Goal: Task Accomplishment & Management: Manage account settings

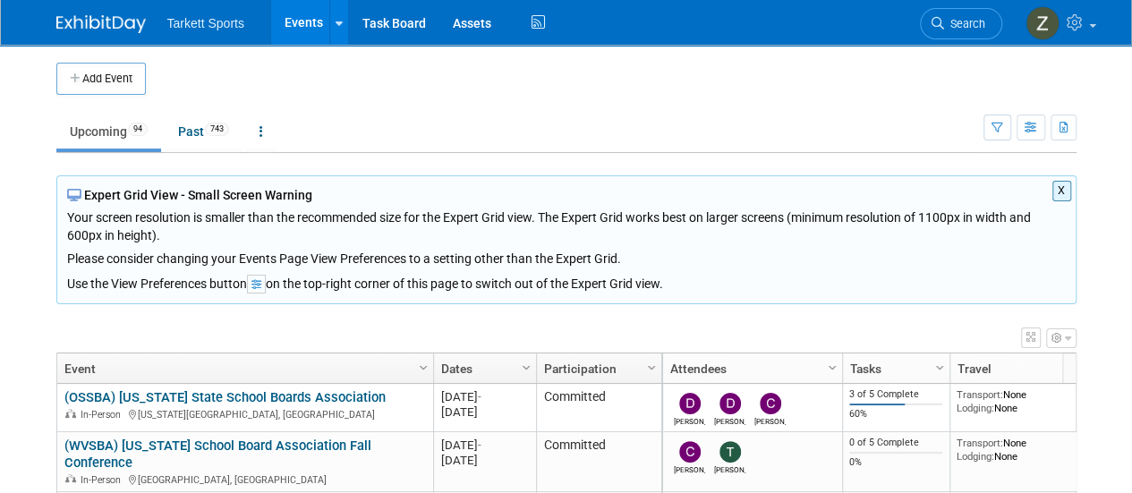
click at [959, 17] on span "Search" at bounding box center [964, 23] width 41 height 13
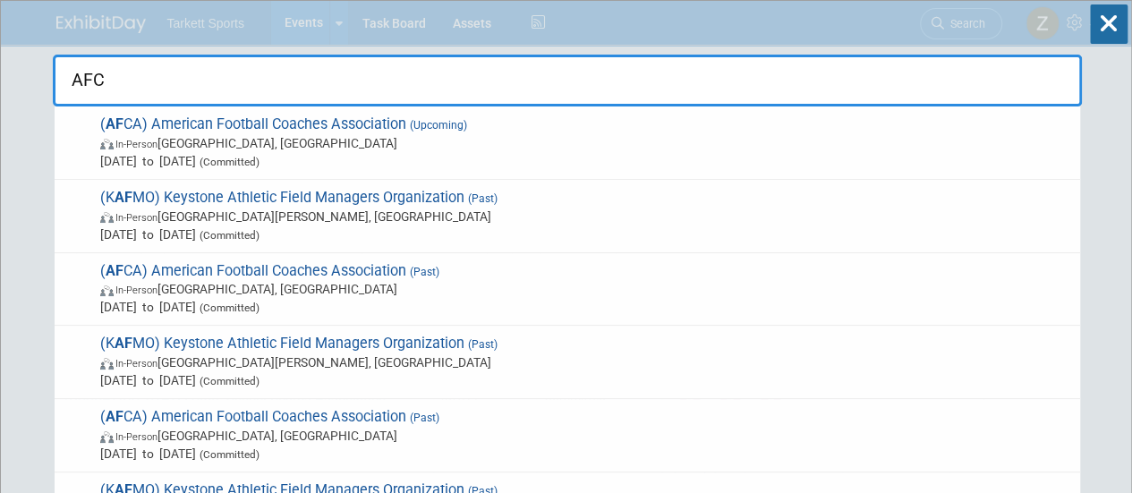
type input "AFCA"
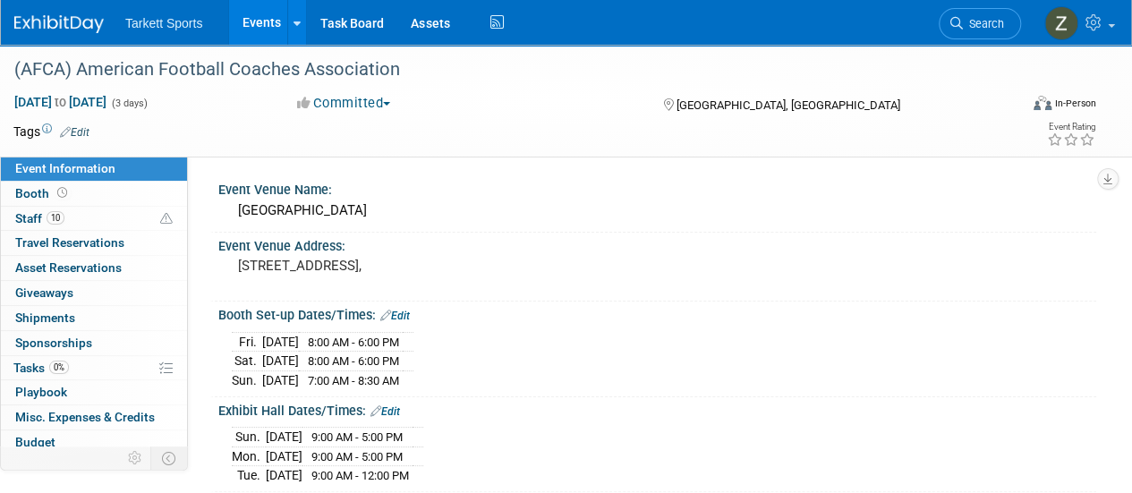
click at [399, 405] on link "Edit" at bounding box center [385, 411] width 30 height 13
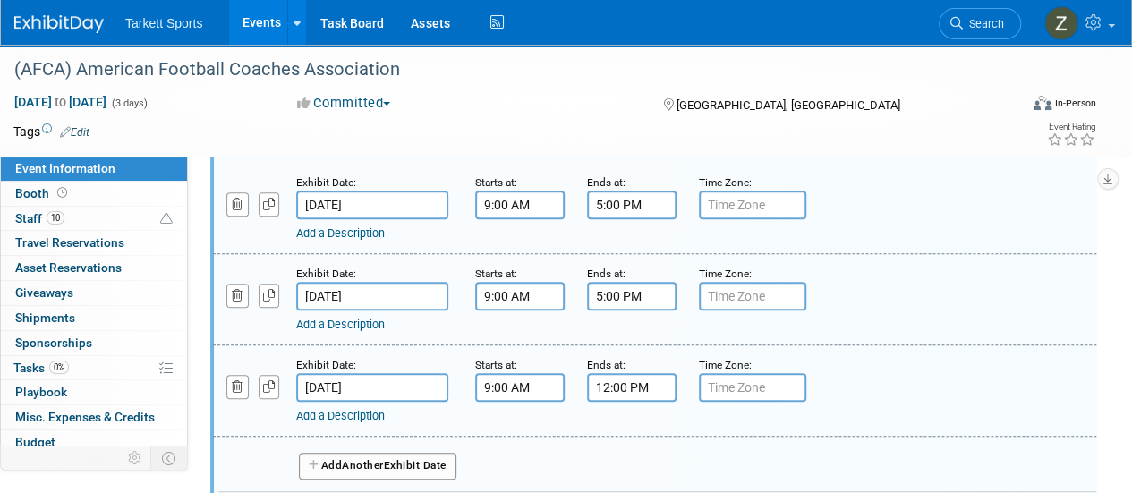
scroll to position [268, 0]
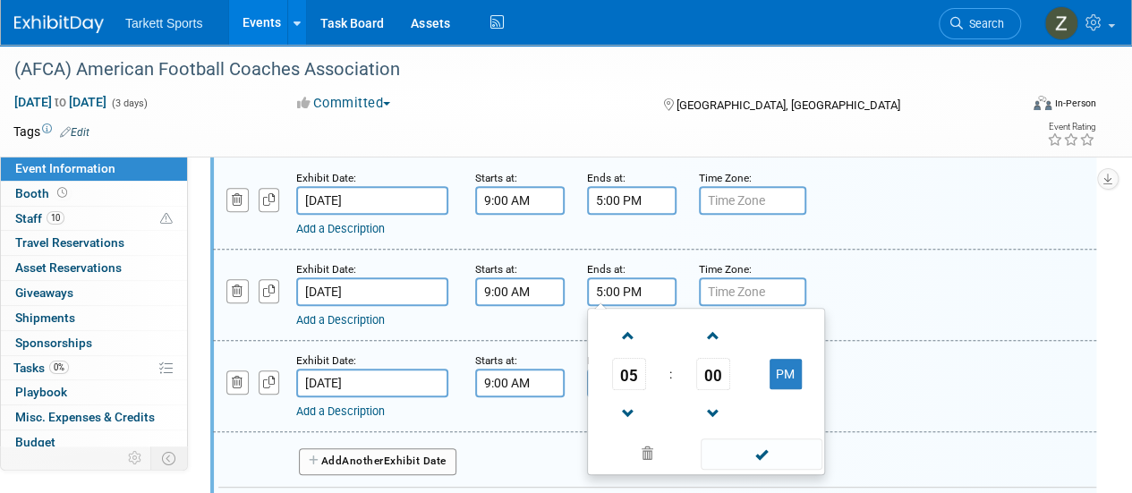
click at [610, 296] on input "5:00 PM" at bounding box center [631, 291] width 89 height 29
click at [717, 368] on span "00" at bounding box center [713, 374] width 34 height 32
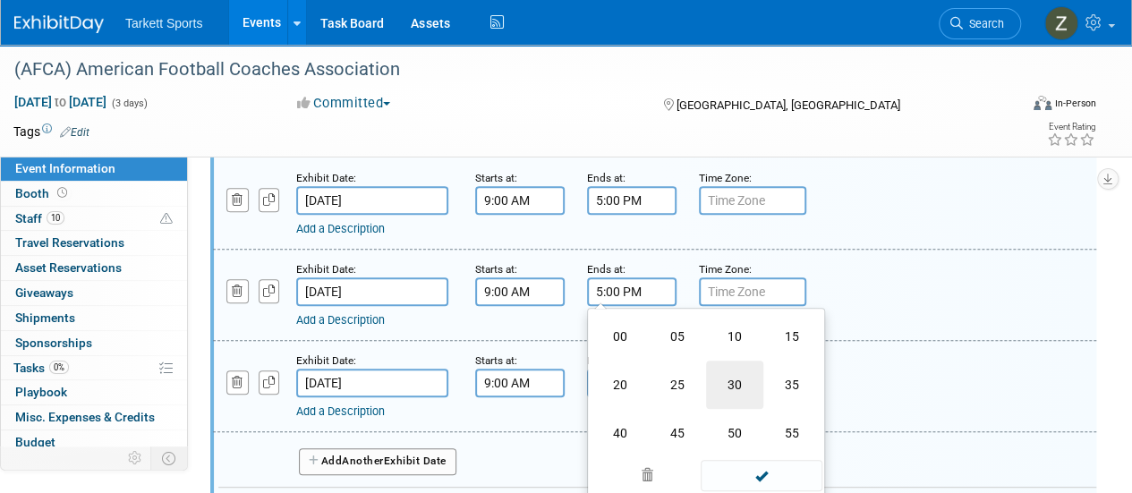
click at [719, 389] on td "30" at bounding box center [734, 385] width 57 height 48
type input "5:30 PM"
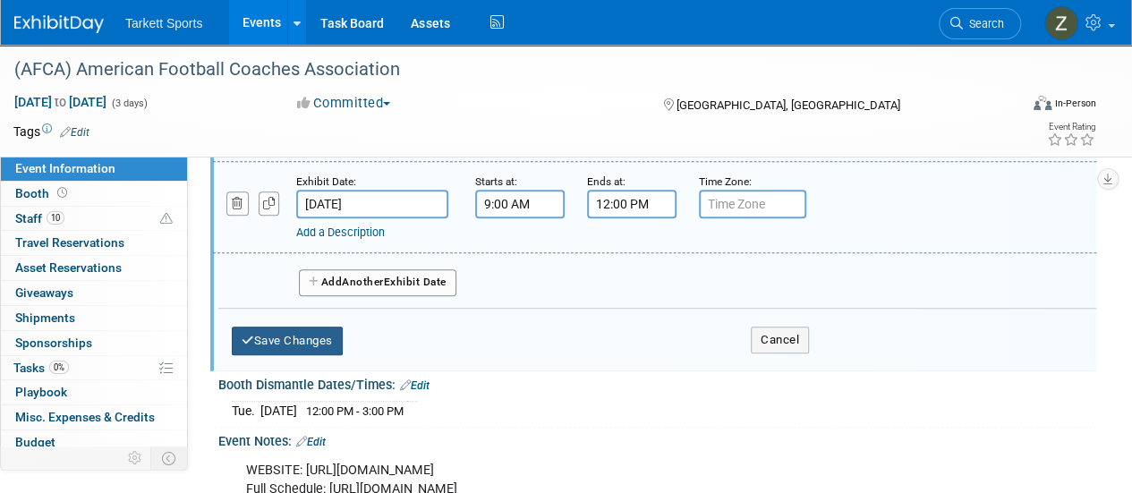
click at [301, 341] on button "Save Changes" at bounding box center [287, 341] width 111 height 29
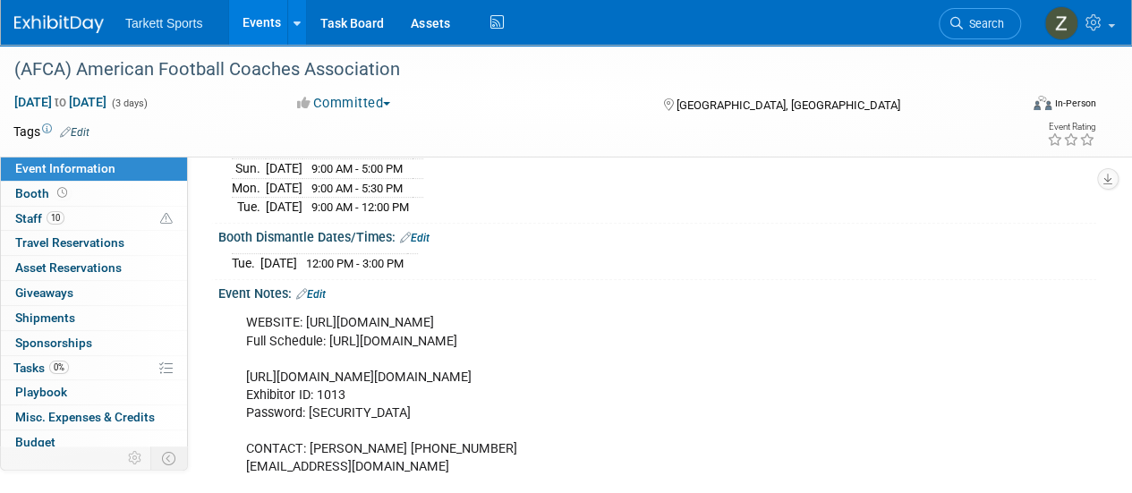
click at [307, 288] on icon at bounding box center [301, 294] width 11 height 12
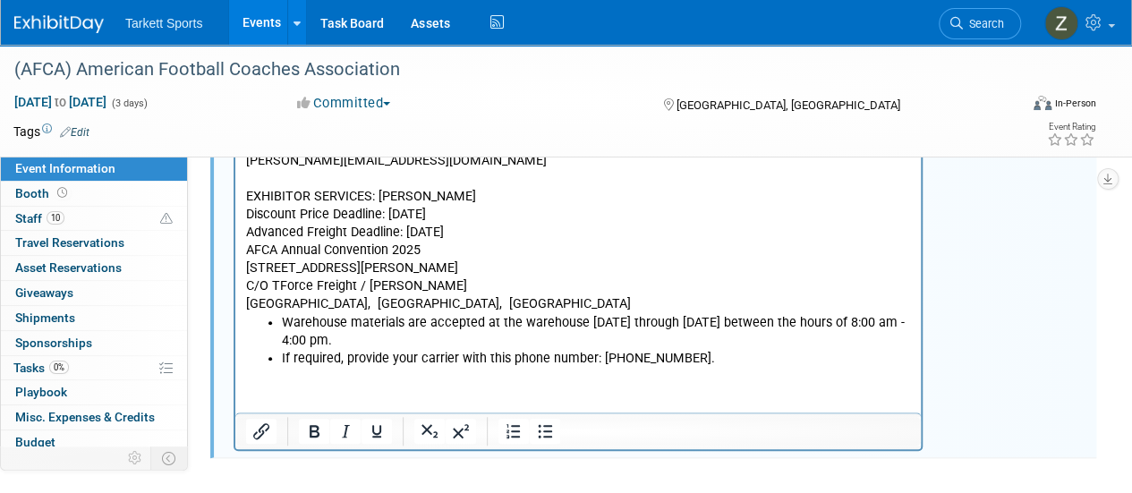
scroll to position [537, 0]
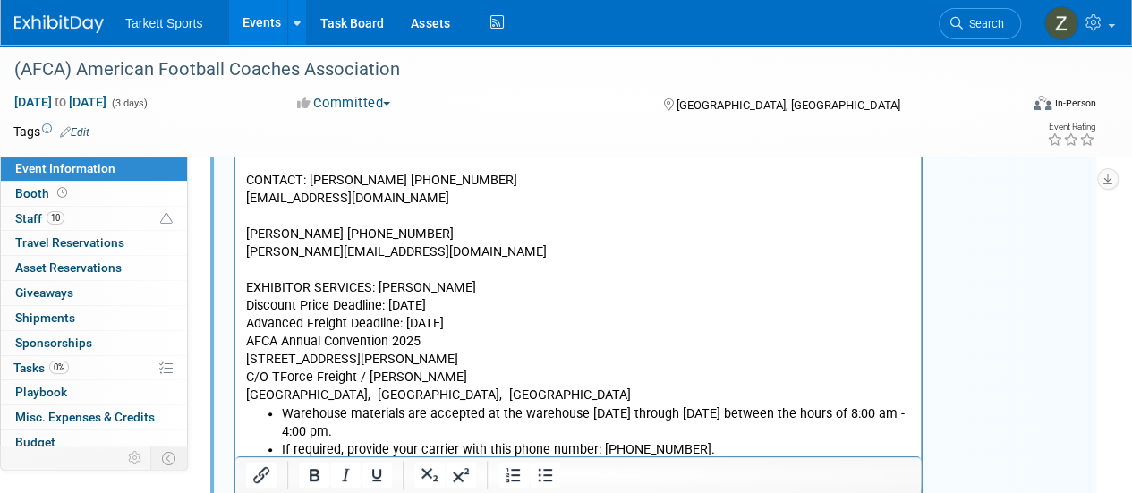
click at [437, 304] on p "WEBSITE: https://convention.afca.com/agenda/ Full Schedule: https://convention.…" at bounding box center [578, 226] width 665 height 360
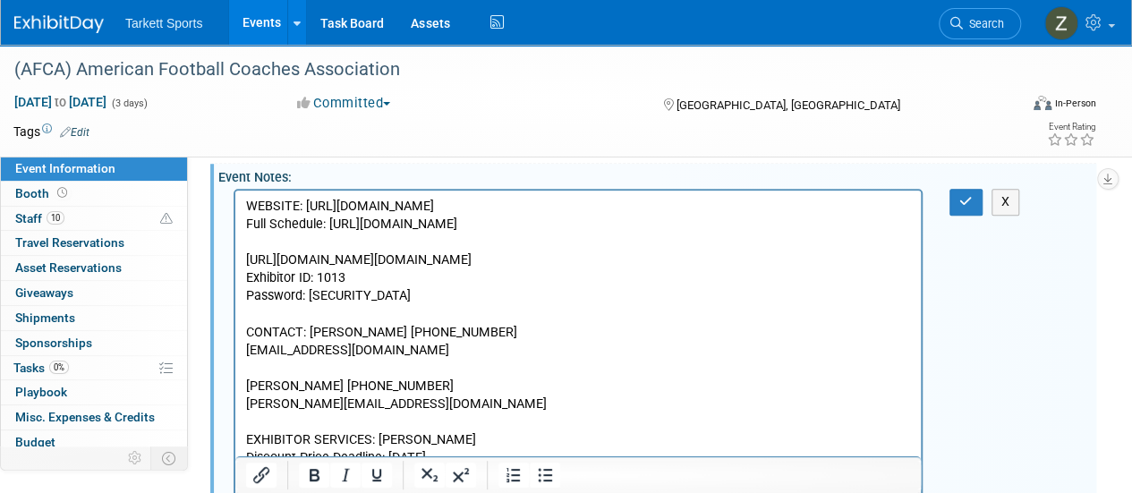
scroll to position [331, 0]
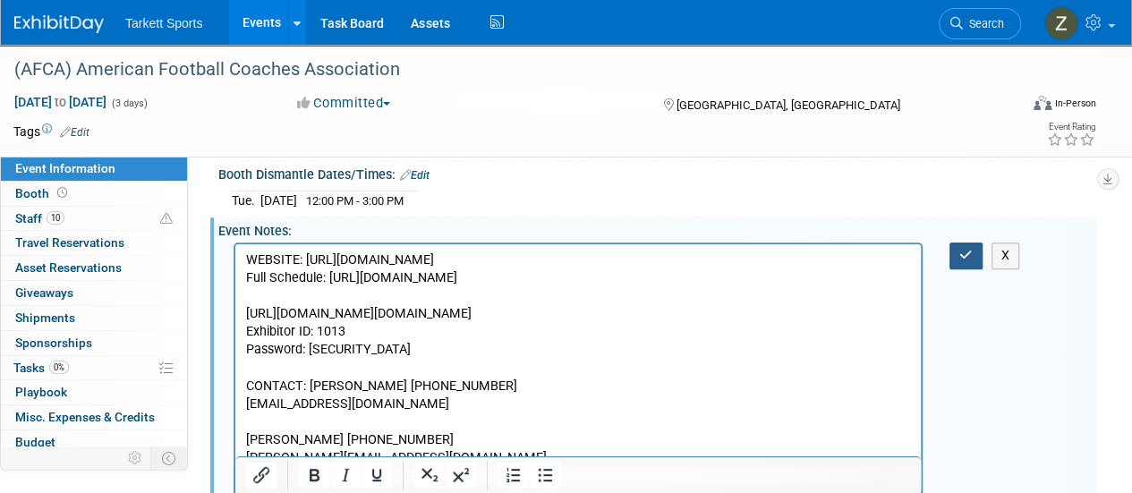
drag, startPoint x: 968, startPoint y: 244, endPoint x: 940, endPoint y: 246, distance: 28.7
click at [968, 249] on icon "button" at bounding box center [965, 255] width 13 height 13
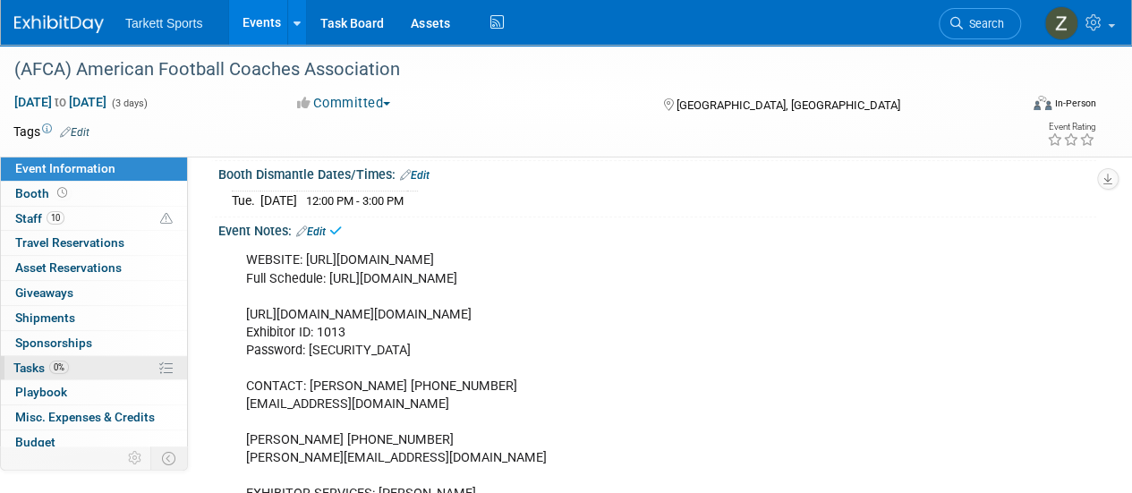
click at [91, 360] on link "0% Tasks 0%" at bounding box center [94, 368] width 186 height 24
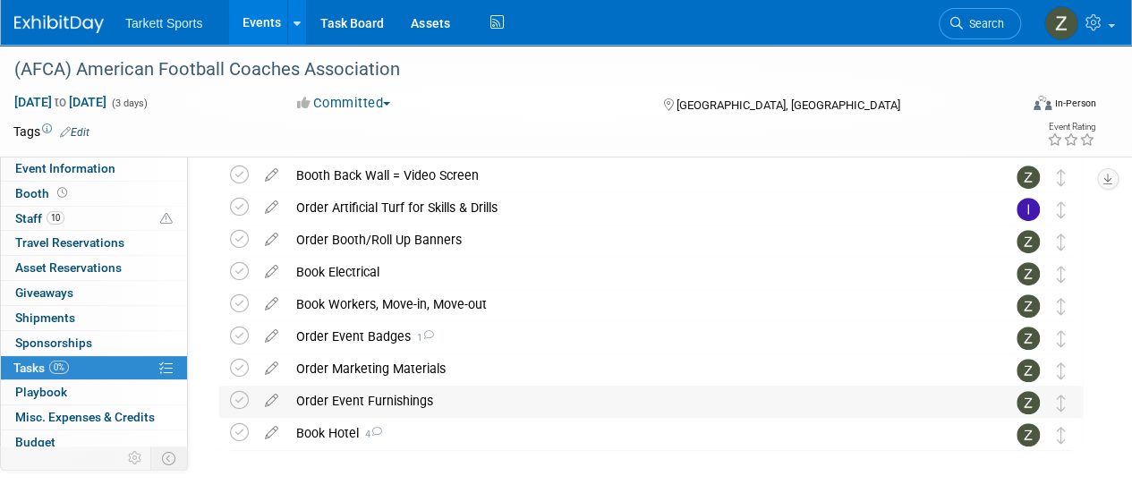
scroll to position [395, 0]
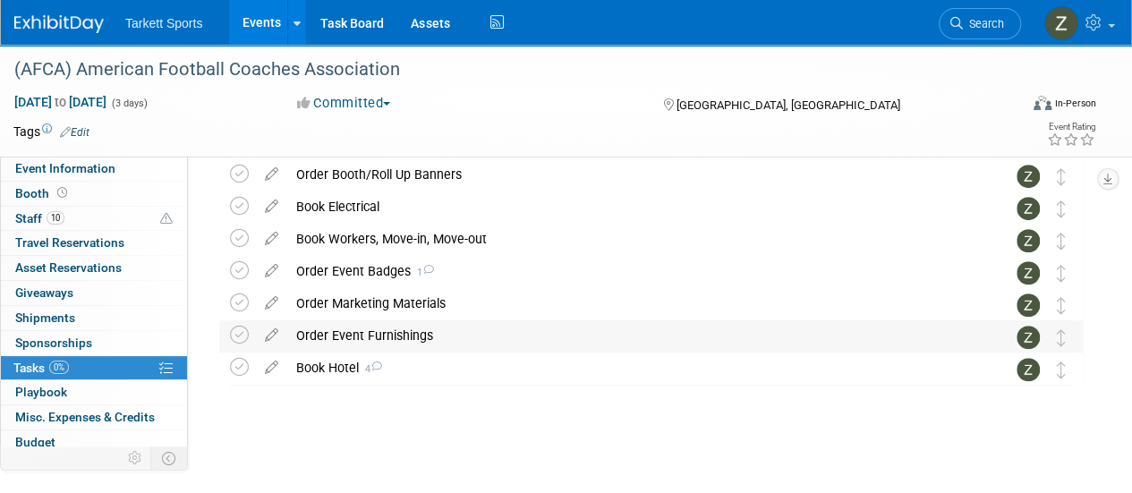
click at [357, 336] on div "Order Event Furnishings" at bounding box center [633, 335] width 693 height 30
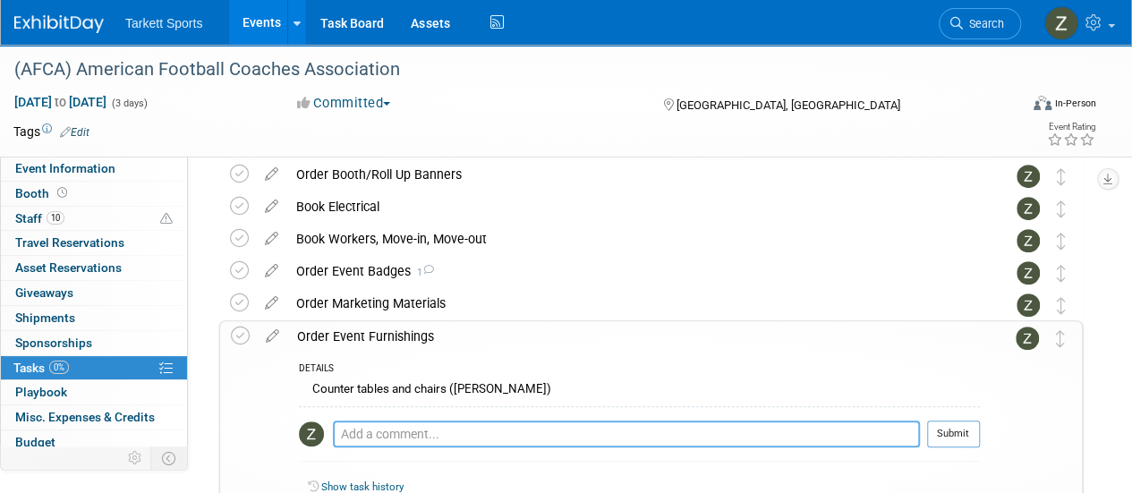
click at [374, 421] on textarea at bounding box center [626, 434] width 587 height 27
paste textarea "o What's included in my booth? Each 10'x10' booth will be set with 8' high red …"
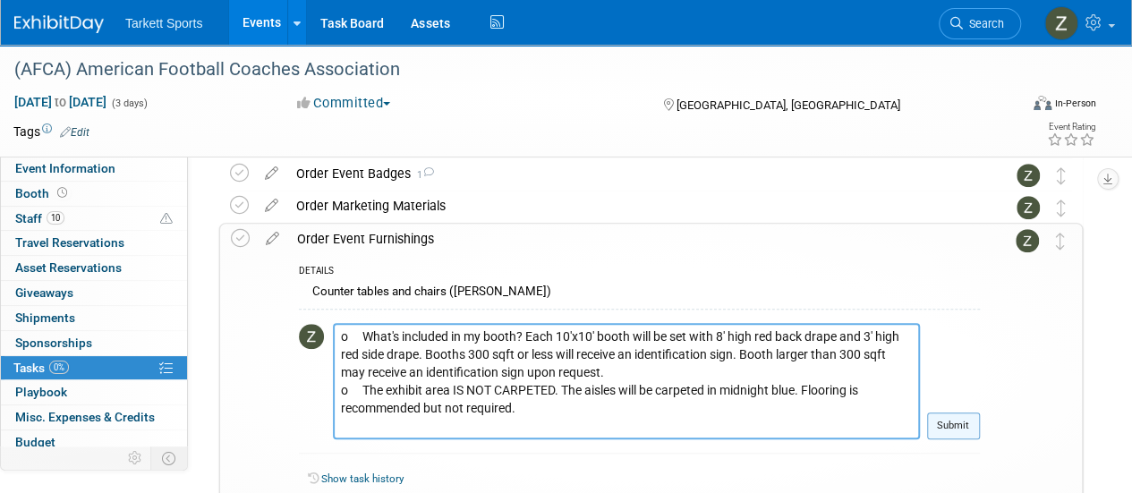
scroll to position [521, 0]
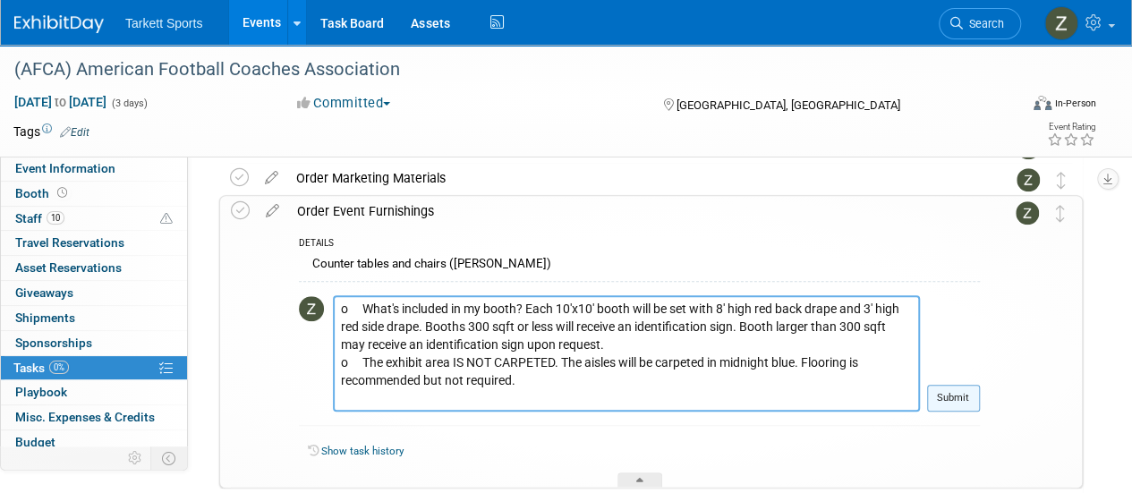
type textarea "o What's included in my booth? Each 10'x10' booth will be set with 8' high red …"
click at [946, 404] on button "Submit" at bounding box center [953, 398] width 53 height 27
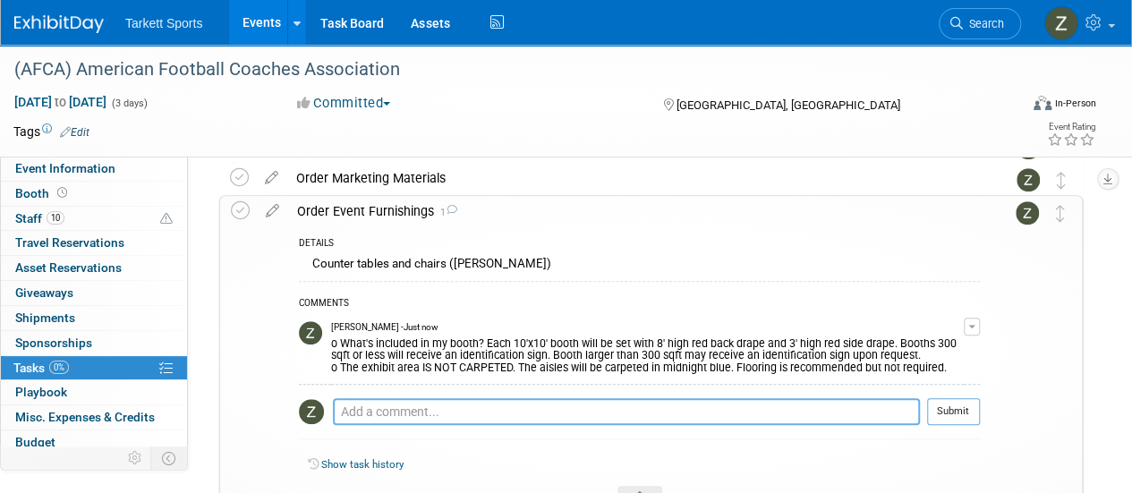
click at [497, 412] on textarea at bounding box center [626, 411] width 587 height 27
paste textarea "• SmartCity: o Need electrical or WiFi? Please contact SmartCity - they do offe…"
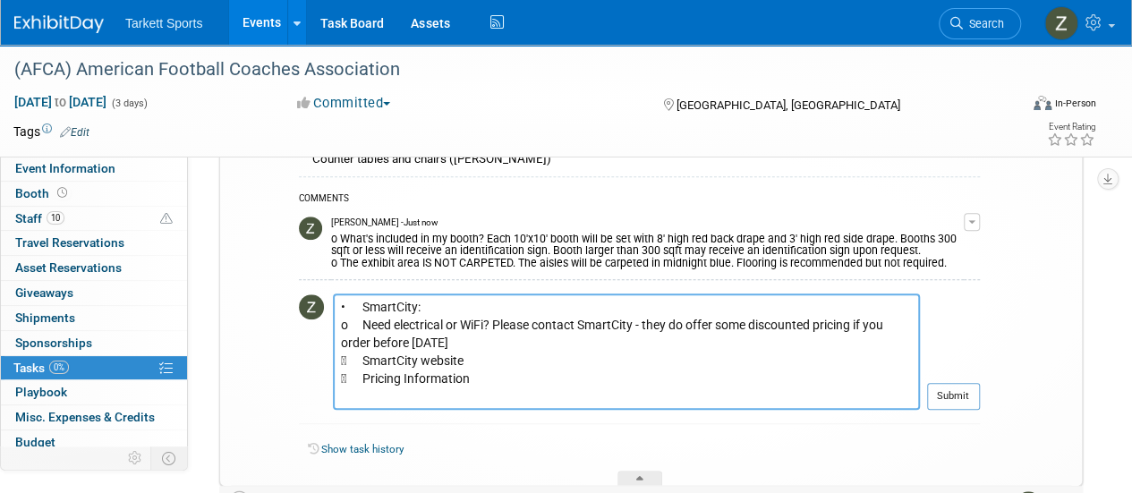
scroll to position [713, 0]
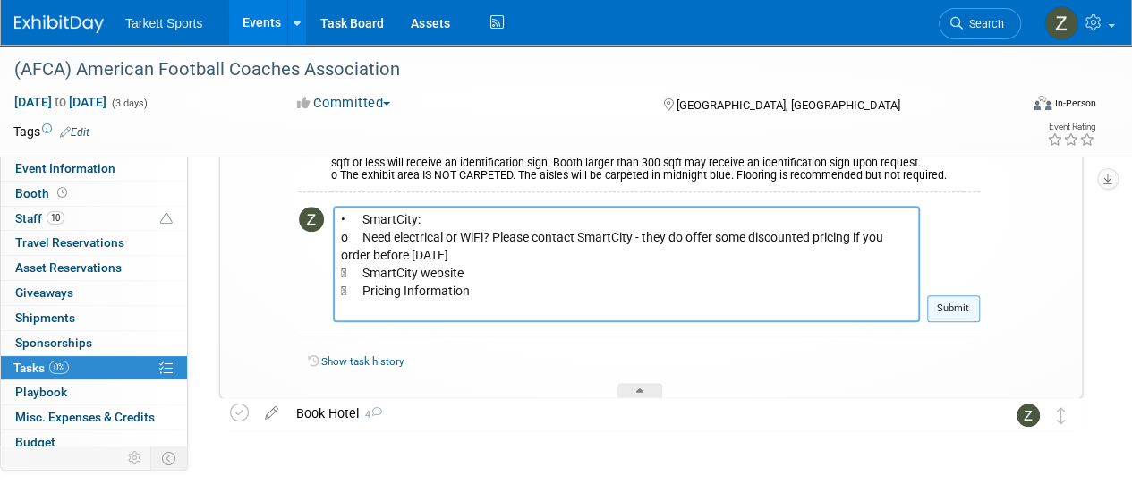
type textarea "• SmartCity: o Need electrical or WiFi? Please contact SmartCity - they do offe…"
click at [940, 300] on button "Submit" at bounding box center [953, 308] width 53 height 27
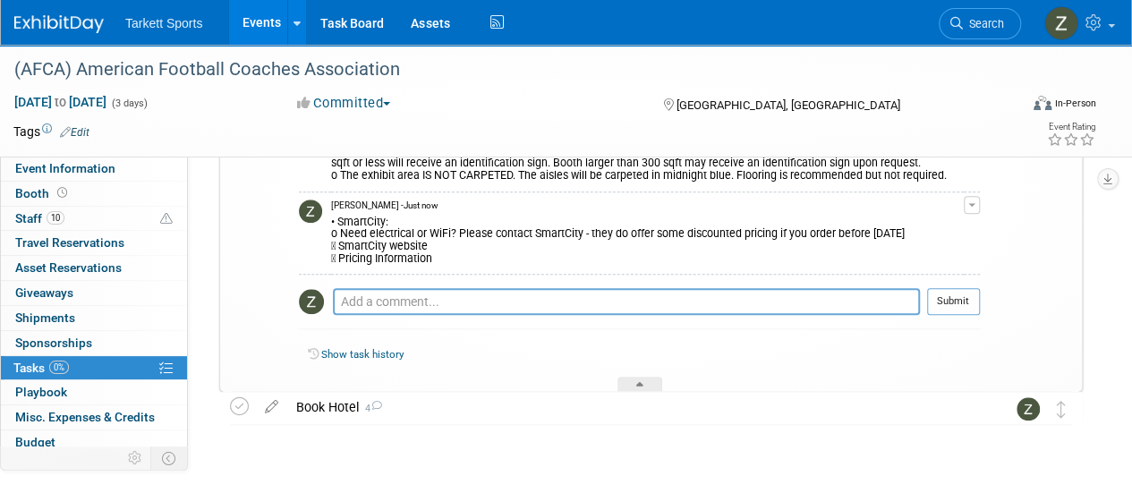
click at [418, 246] on div "• SmartCity: o Need electrical or WiFi? Please contact SmartCity - they do offe…" at bounding box center [647, 239] width 633 height 54
click at [977, 201] on button "button" at bounding box center [972, 205] width 16 height 18
click at [947, 225] on link "Edit Comment" at bounding box center [908, 230] width 141 height 25
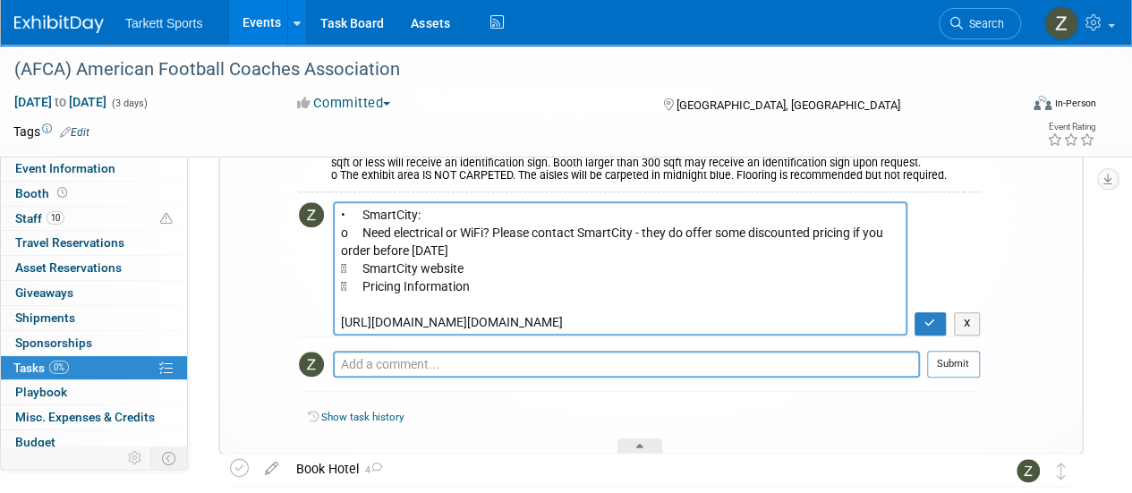
scroll to position [31, 0]
type textarea "• SmartCity: o Need electrical or WiFi? Please contact SmartCity - they do offe…"
click at [940, 321] on button "button" at bounding box center [929, 323] width 31 height 23
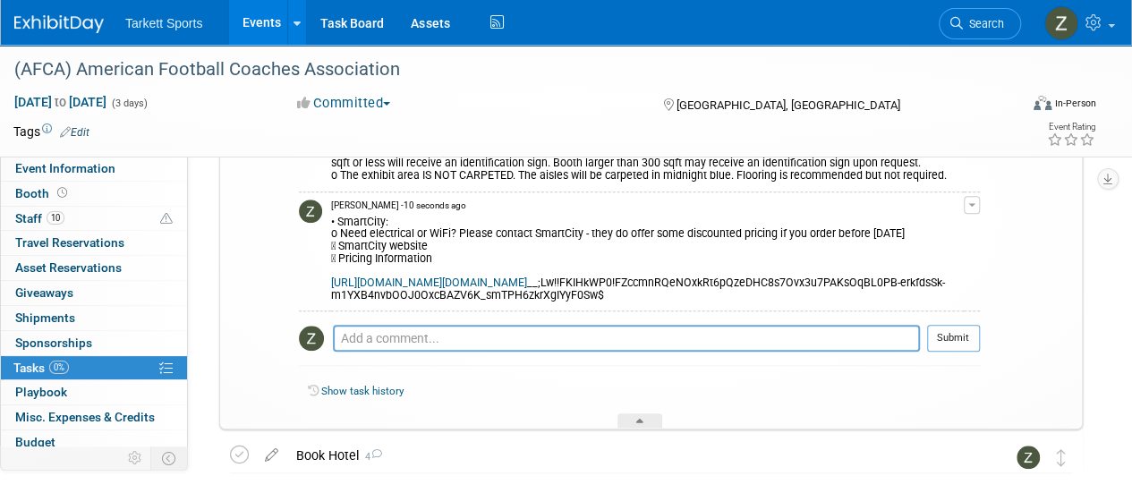
click at [993, 24] on span "Search" at bounding box center [983, 23] width 41 height 13
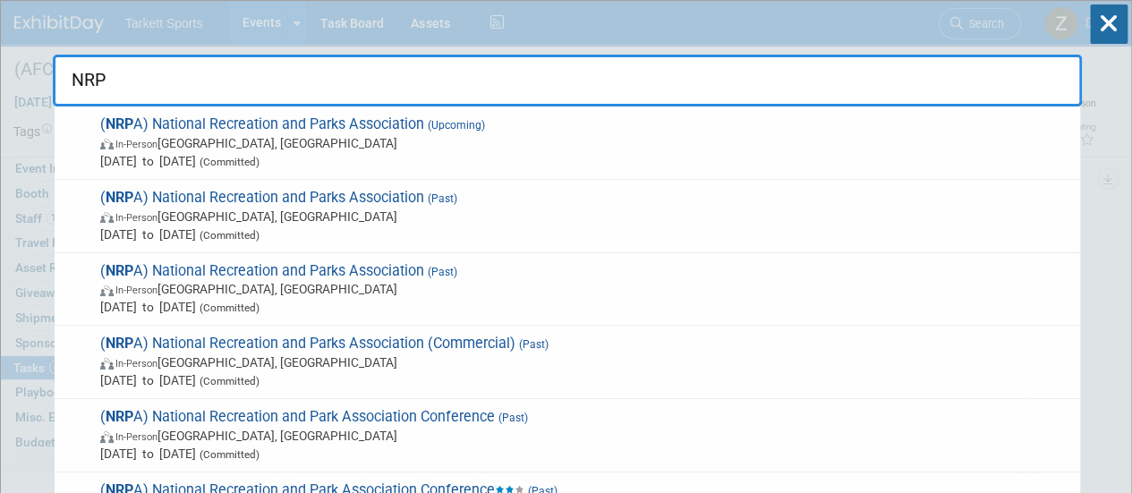
type input "NRPA"
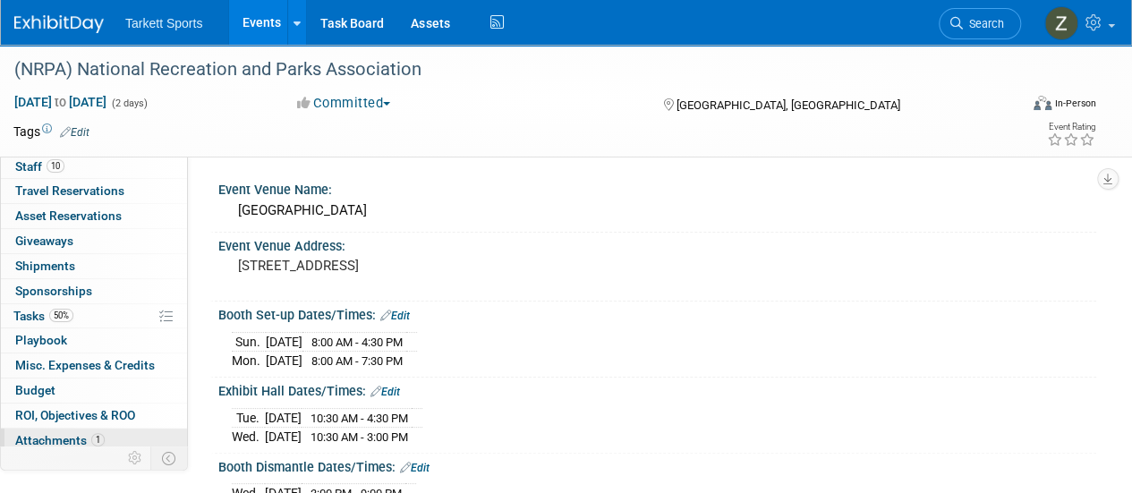
scroll to position [79, 0]
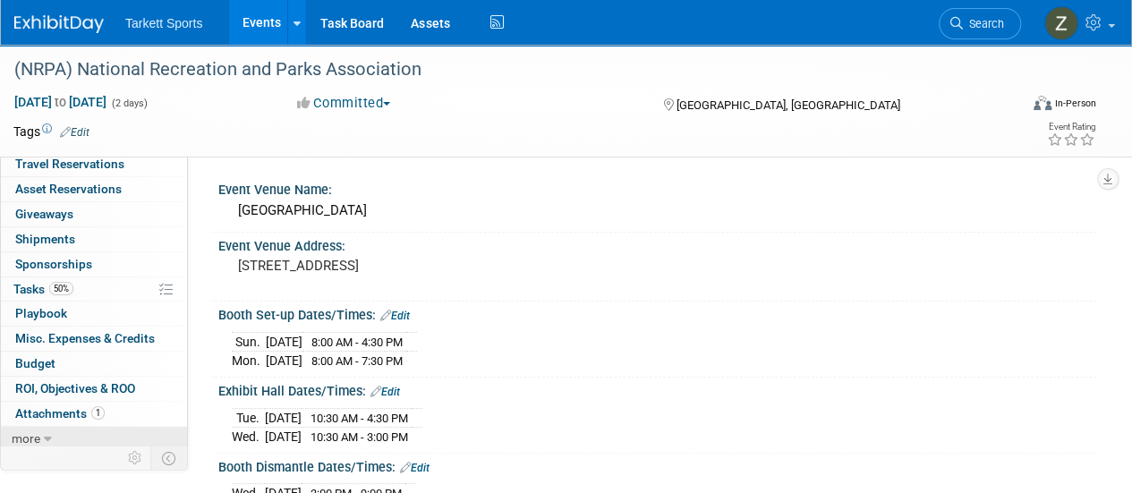
click at [58, 439] on link "more" at bounding box center [94, 439] width 186 height 24
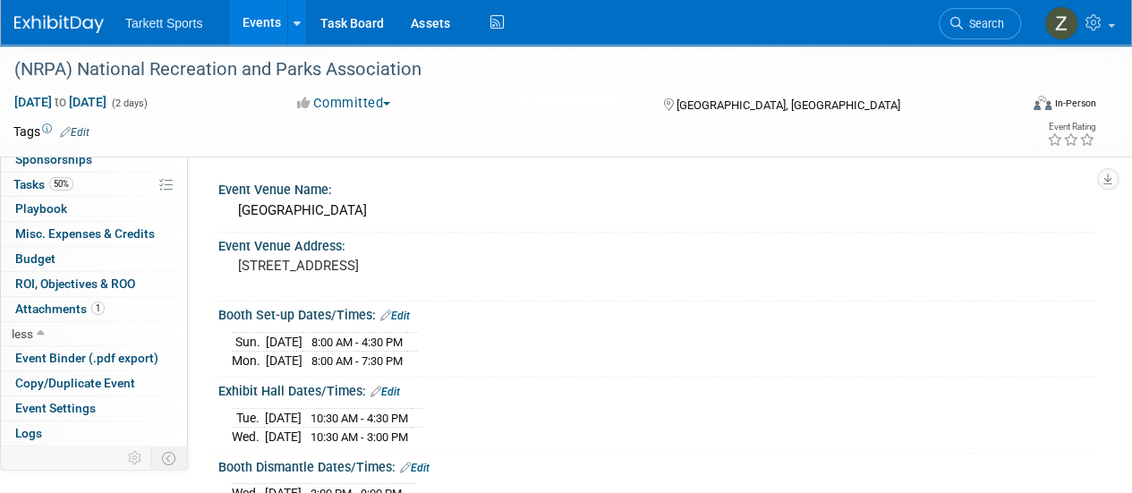
scroll to position [202, 0]
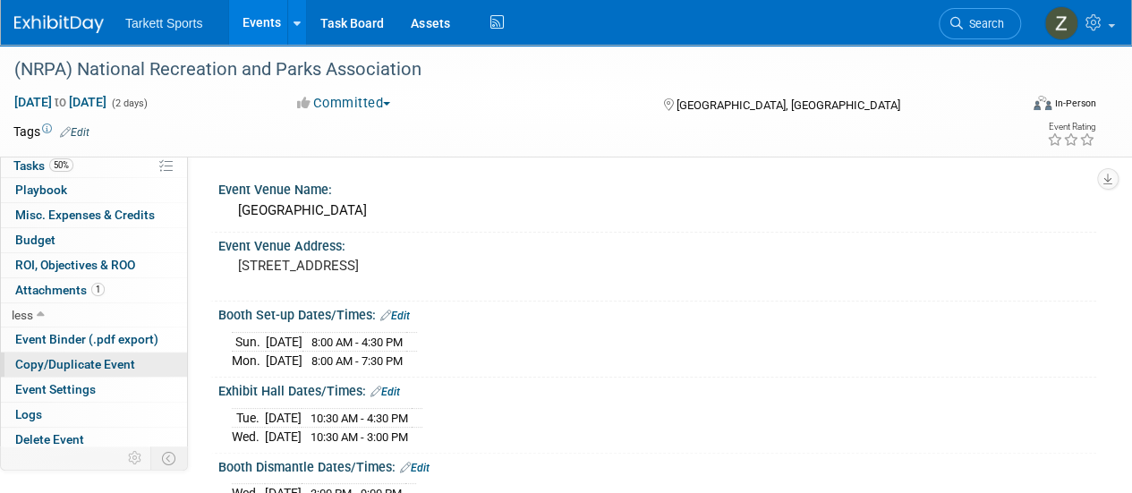
click at [52, 362] on span "Copy/Duplicate Event" at bounding box center [75, 364] width 120 height 14
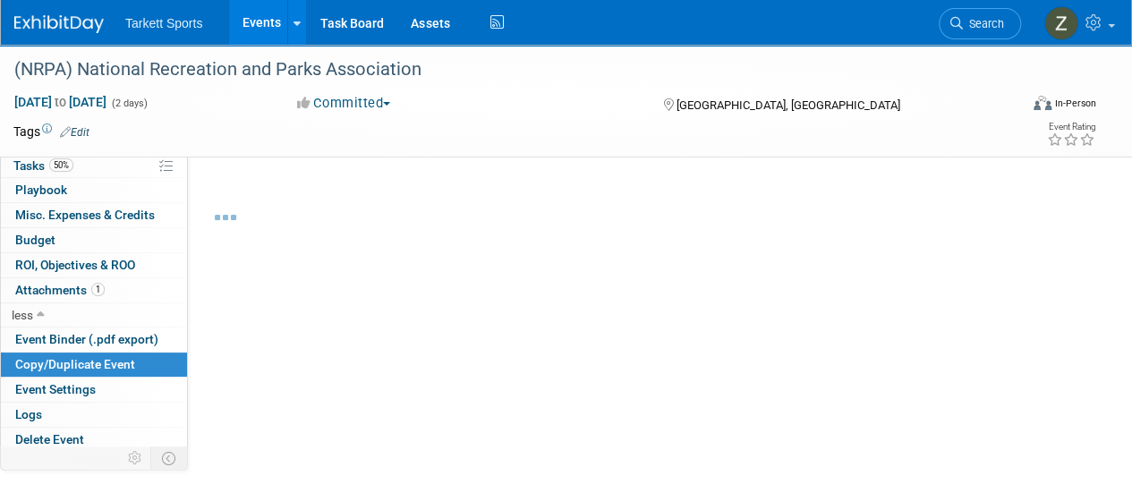
select select "8"
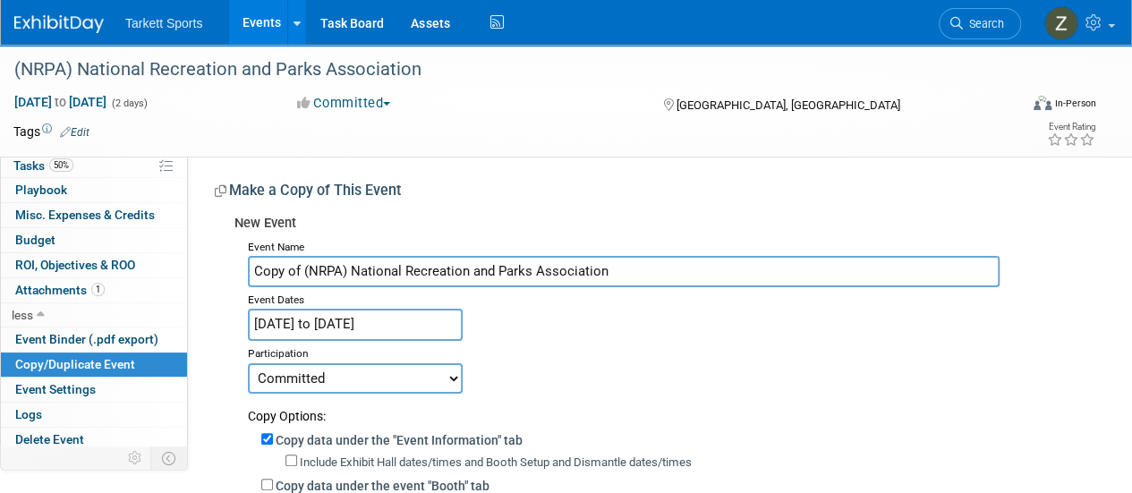
drag, startPoint x: 306, startPoint y: 275, endPoint x: 184, endPoint y: 281, distance: 121.9
click at [184, 281] on div "Event Information Event Info Booth Booth 10 Staff 10 Staff 0 Travel Reservation…" at bounding box center [566, 428] width 1132 height 767
type input "(NRPA) National Recreation and Parks Association"
click at [442, 326] on input "Sep 16, 2025 to Sep 17, 2025" at bounding box center [355, 324] width 215 height 31
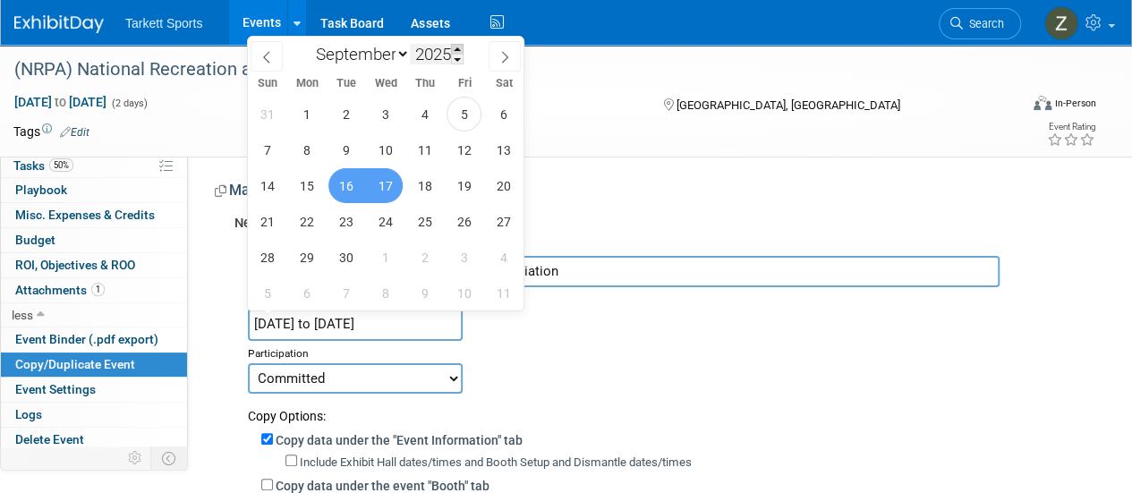
click at [458, 49] on span at bounding box center [457, 49] width 13 height 11
type input "2026"
click at [360, 253] on span "29" at bounding box center [345, 257] width 35 height 35
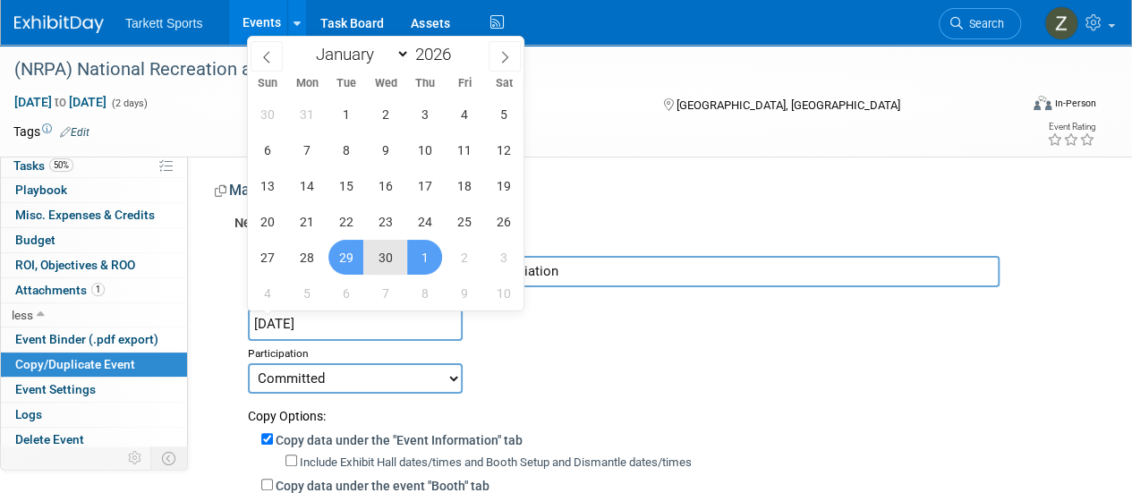
click at [426, 259] on span "1" at bounding box center [424, 257] width 35 height 35
type input "Sep 29, 2026 to Oct 1, 2026"
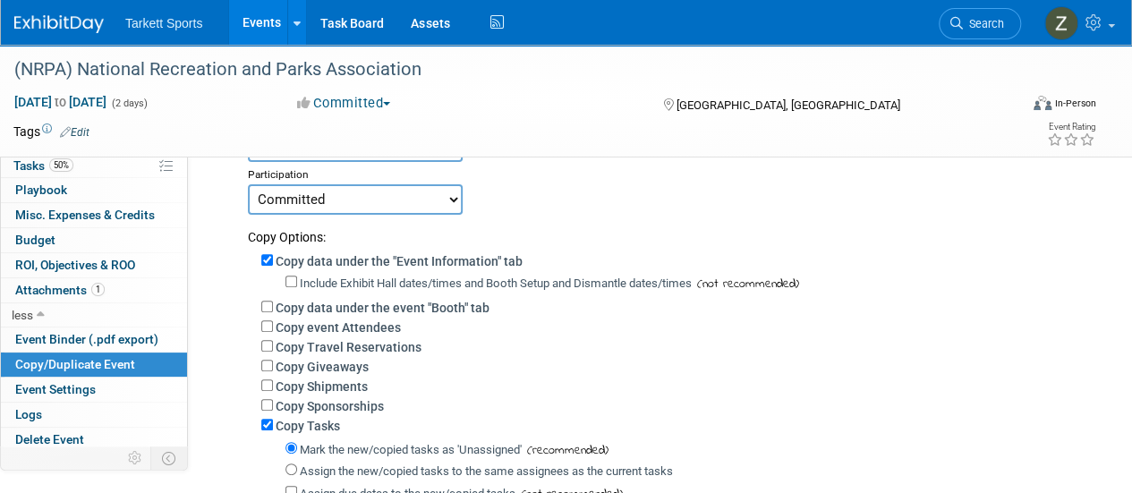
click at [341, 329] on label "Copy event Attendees" at bounding box center [338, 327] width 125 height 14
click at [273, 329] on input "Copy event Attendees" at bounding box center [267, 326] width 12 height 12
checkbox input "true"
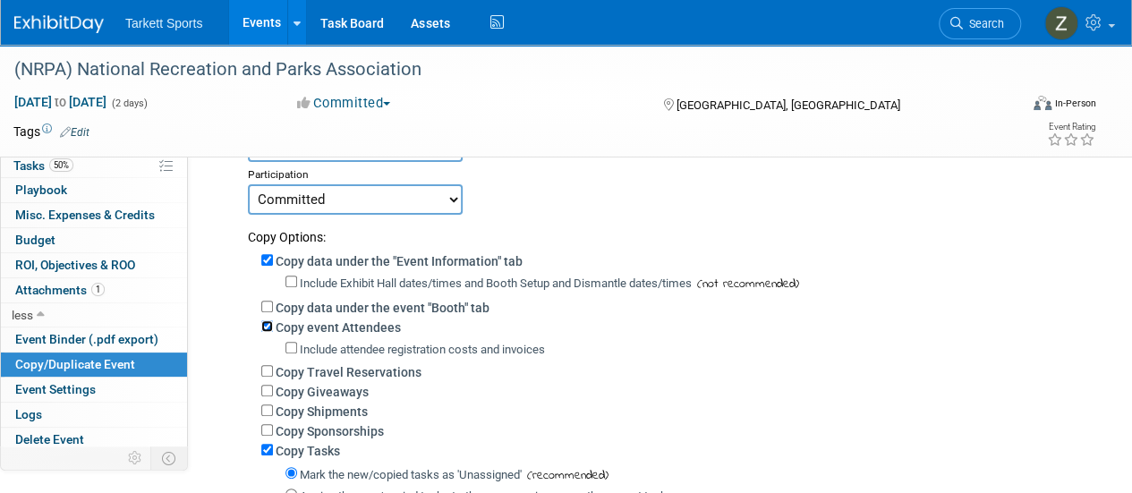
scroll to position [358, 0]
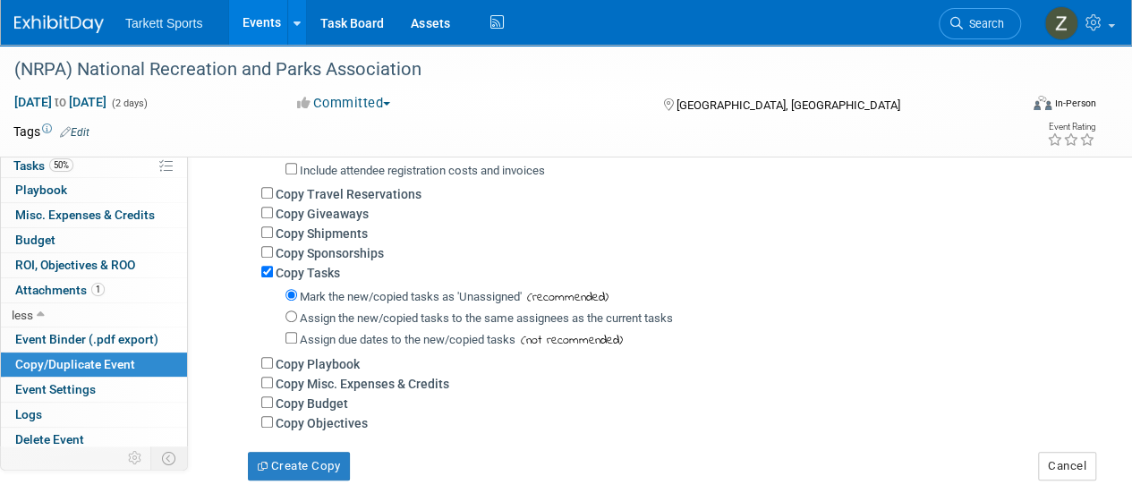
click at [335, 325] on label "Assign the new/copied tasks to the same assignees as the current tasks" at bounding box center [486, 317] width 373 height 13
click at [297, 322] on input "Assign the new/copied tasks to the same assignees as the current tasks" at bounding box center [291, 316] width 12 height 12
radio input "true"
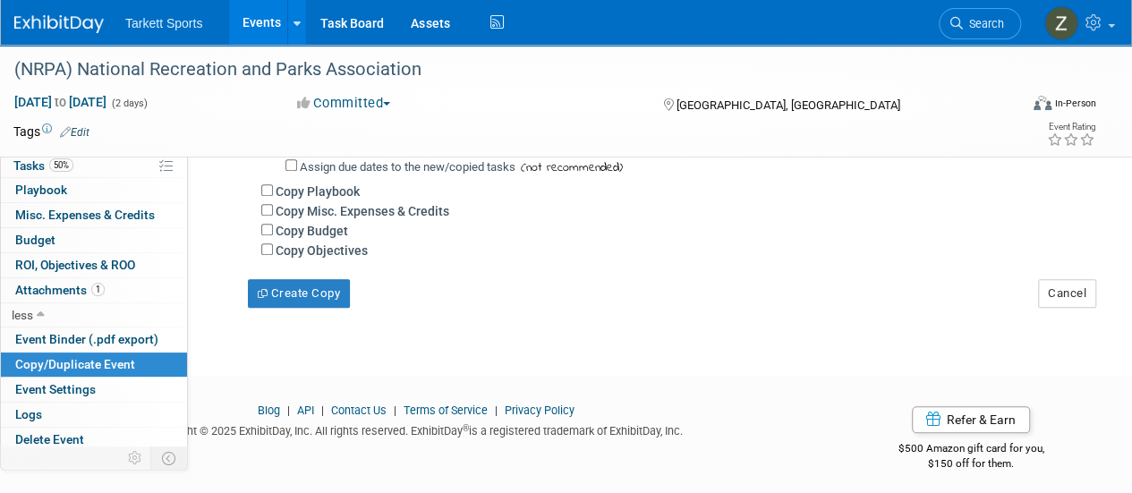
scroll to position [537, 0]
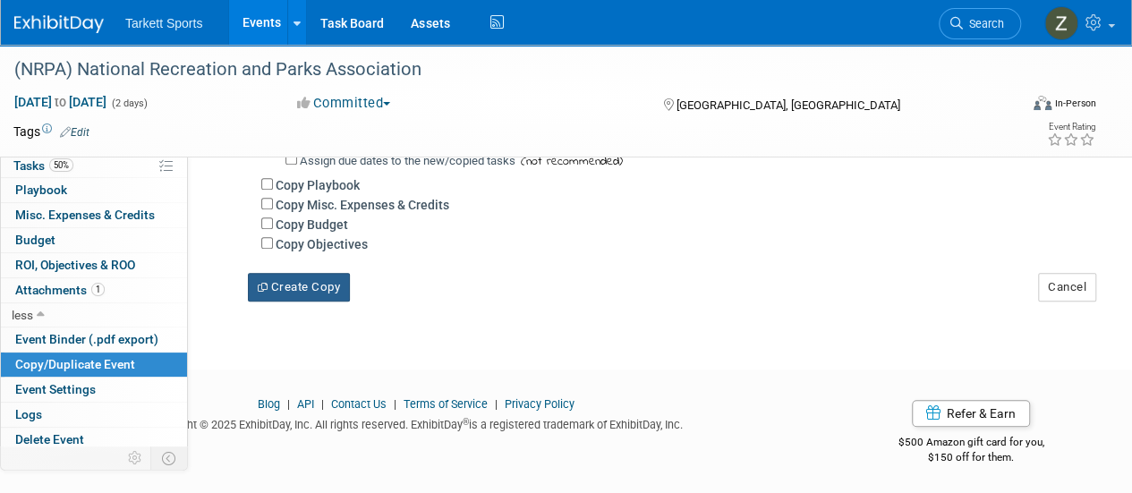
click at [299, 302] on button "Create Copy" at bounding box center [299, 287] width 102 height 29
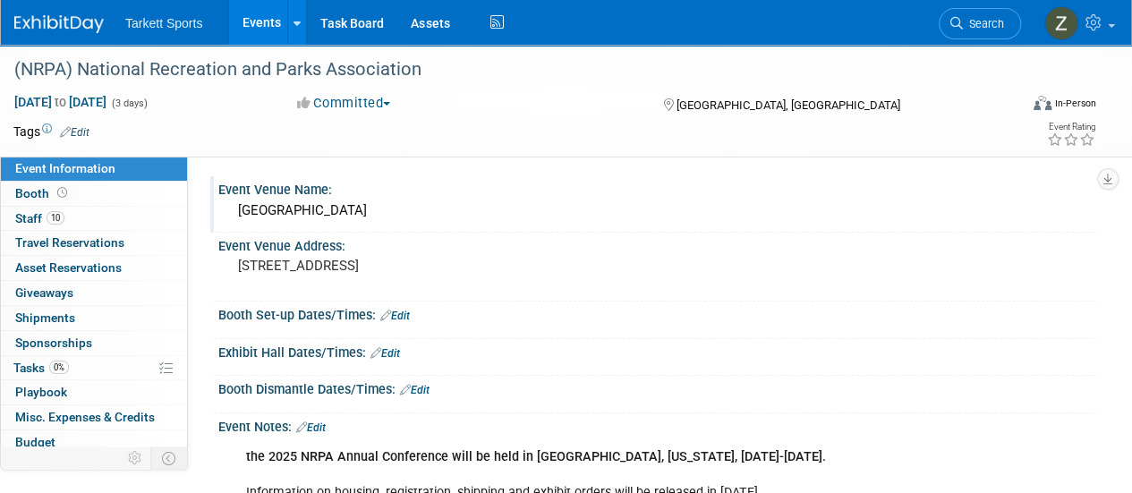
click at [319, 202] on div "[GEOGRAPHIC_DATA]" at bounding box center [657, 211] width 851 height 28
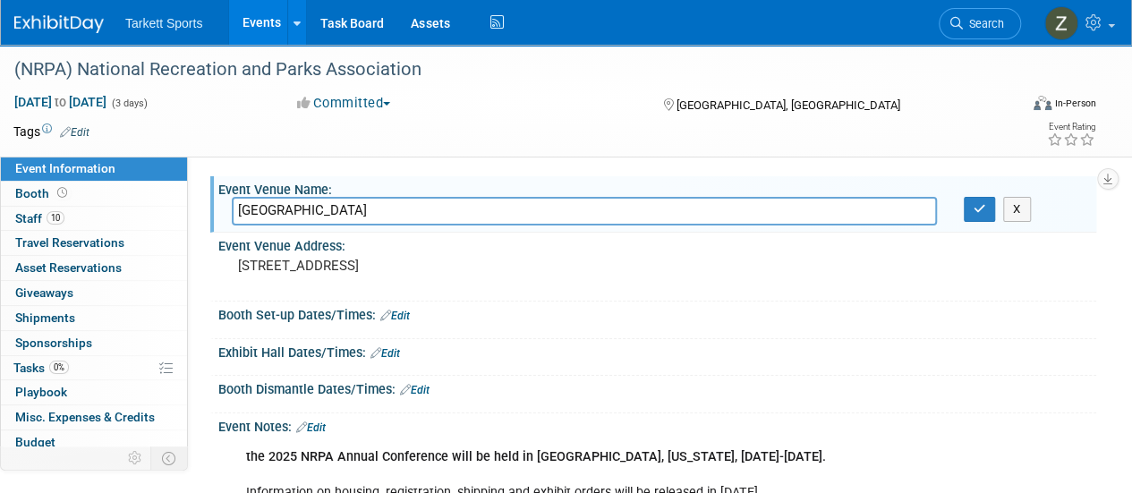
click at [319, 202] on input "Orange County Convention Center" at bounding box center [584, 211] width 705 height 28
type input "Pennsylvania Convention Center"
click at [337, 264] on pre "[STREET_ADDRESS]" at bounding box center [401, 266] width 327 height 16
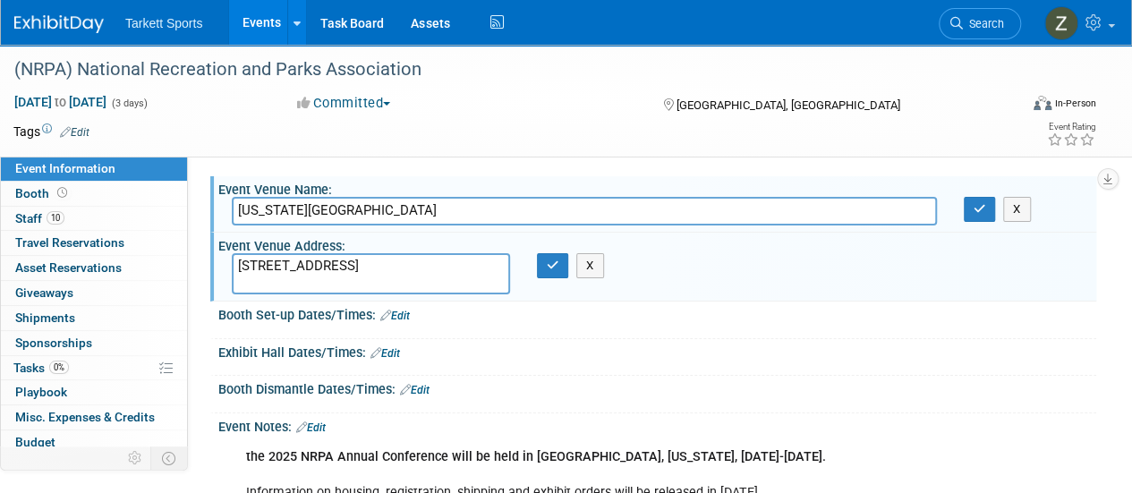
click at [335, 262] on textarea "[STREET_ADDRESS]" at bounding box center [371, 273] width 278 height 41
type textarea "1101 Arch St, Philadelphia, PA 19107"
click at [549, 273] on button "button" at bounding box center [553, 265] width 32 height 25
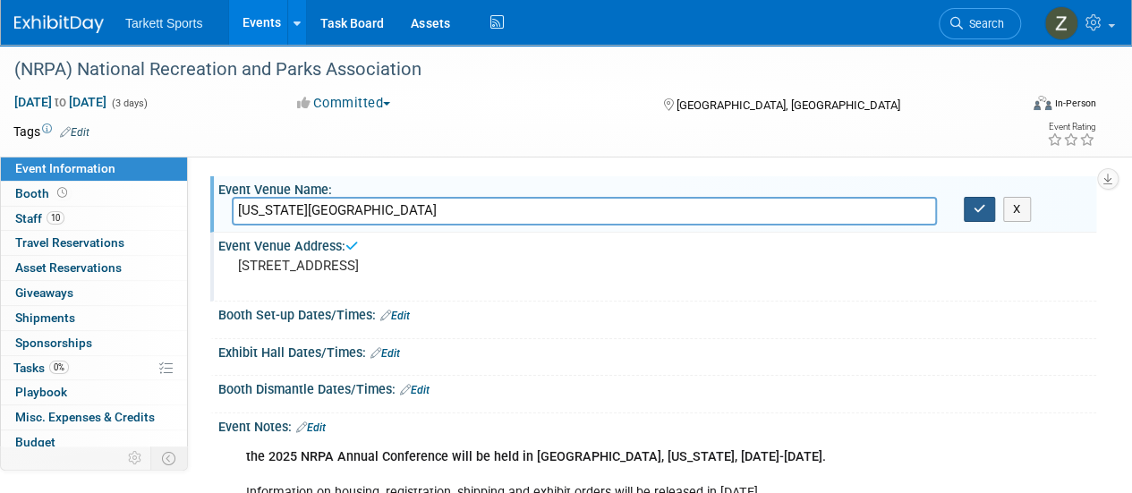
click at [983, 212] on icon "button" at bounding box center [980, 209] width 13 height 12
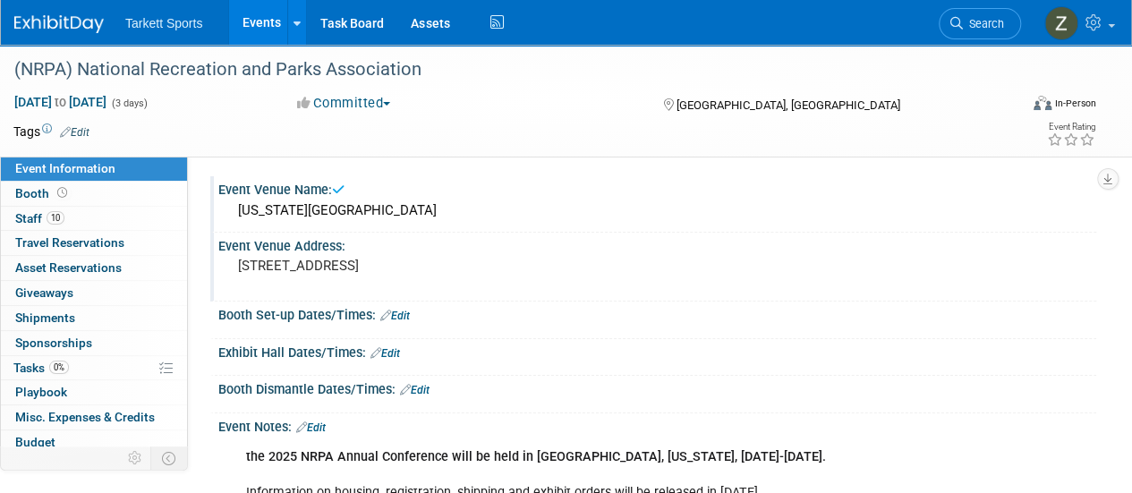
click at [316, 421] on link "Edit" at bounding box center [311, 427] width 30 height 13
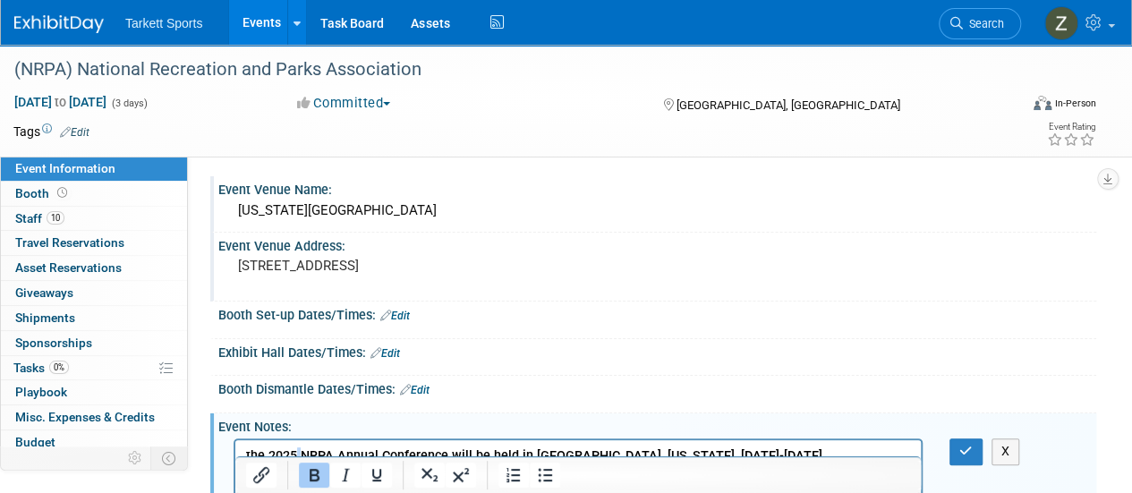
click at [297, 453] on b "the 2025 NRPA Annual Conference will be held in Orlando, Florida, September 16-…" at bounding box center [536, 455] width 580 height 15
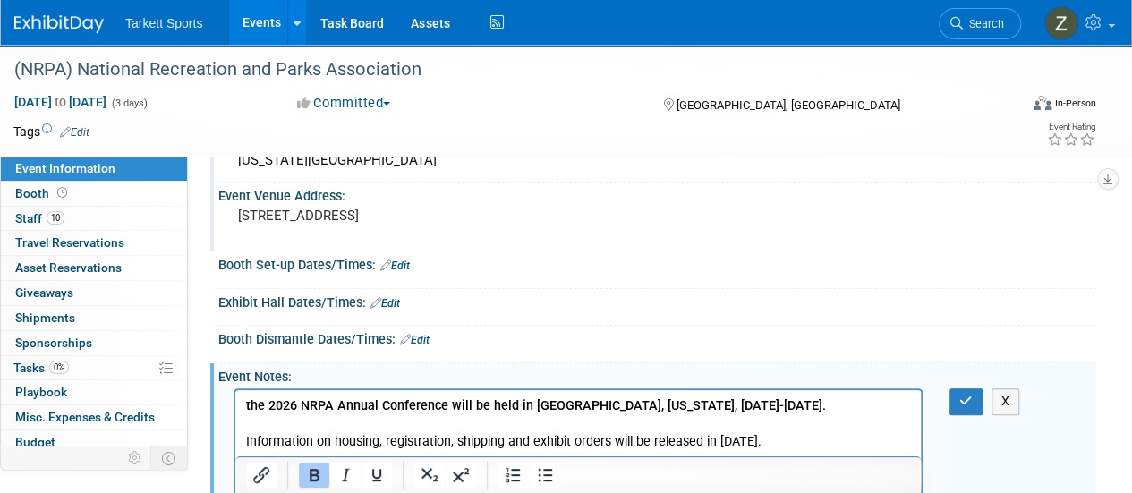
scroll to position [89, 0]
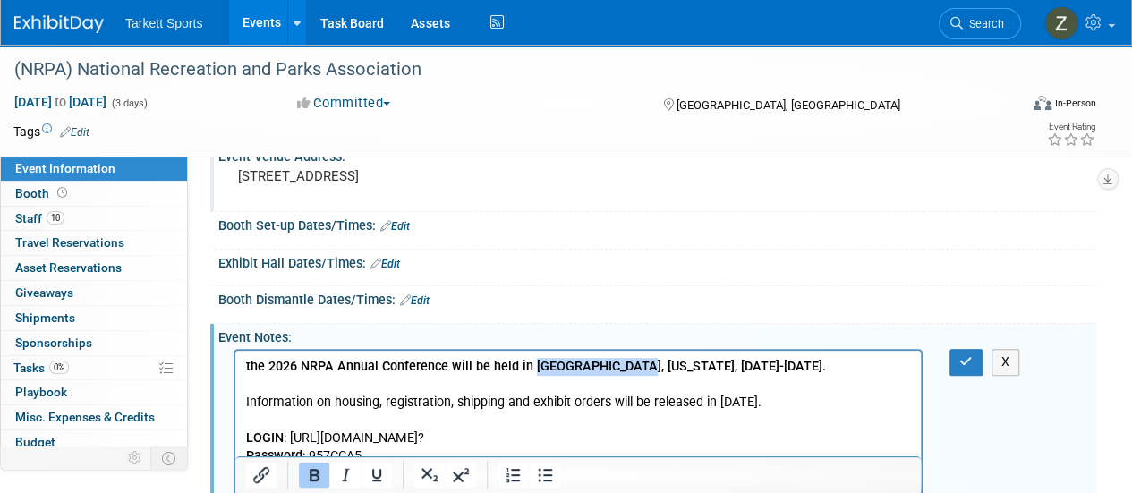
drag, startPoint x: 532, startPoint y: 365, endPoint x: 621, endPoint y: 362, distance: 89.5
click at [621, 362] on b "the 2026 NRPA Annual Conference will be held in Orlando, Florida, September 16-…" at bounding box center [536, 366] width 580 height 15
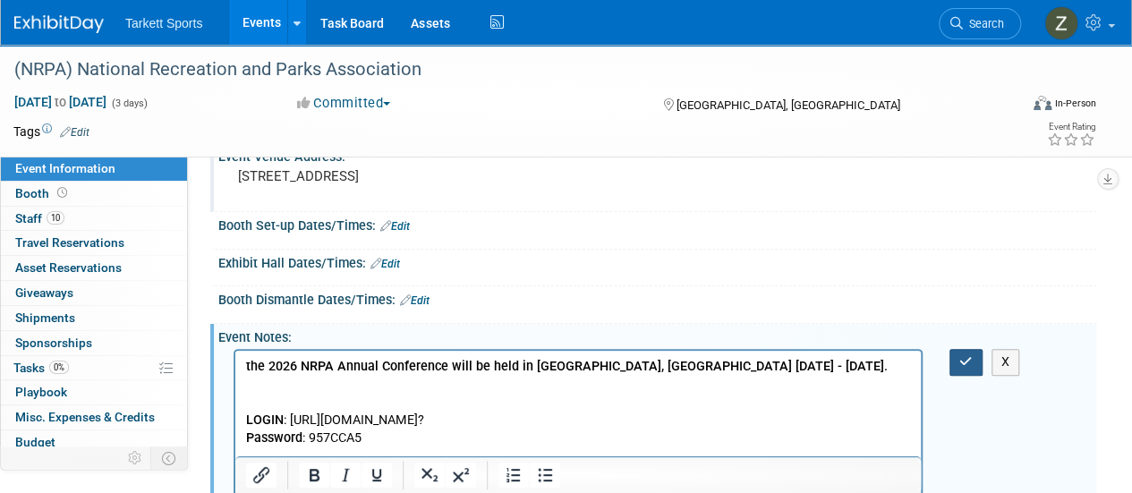
click at [952, 360] on button "button" at bounding box center [965, 362] width 33 height 26
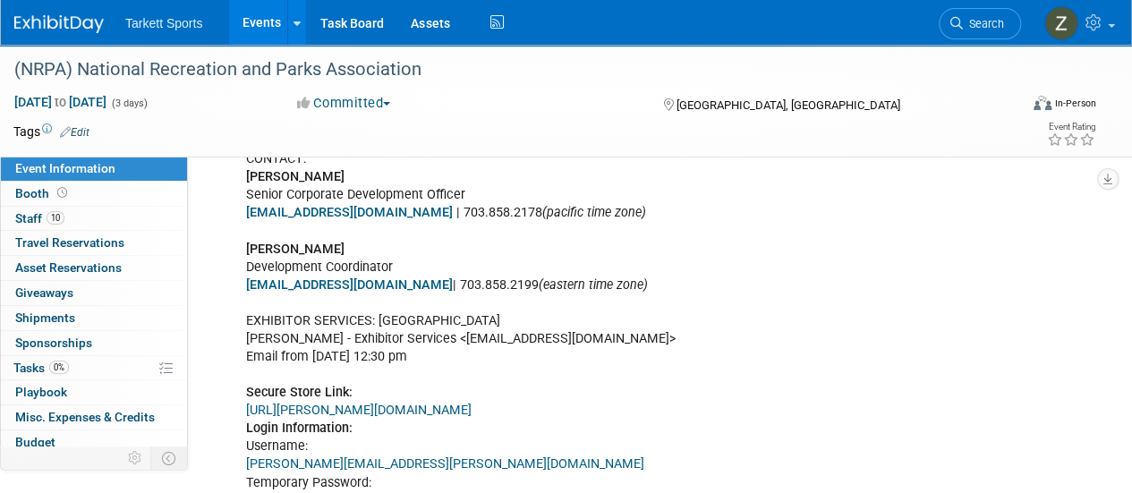
scroll to position [447, 0]
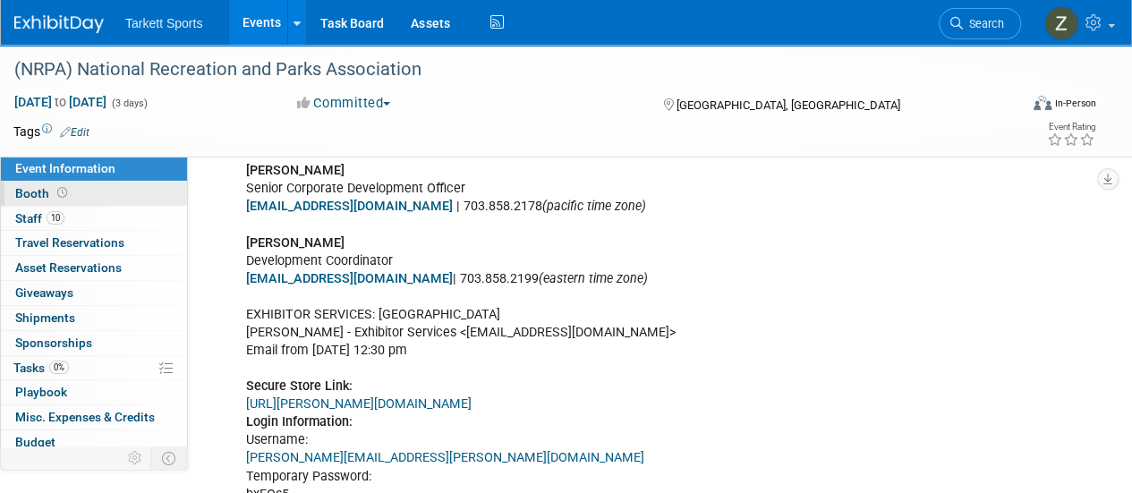
click at [102, 201] on link "Booth" at bounding box center [94, 194] width 186 height 24
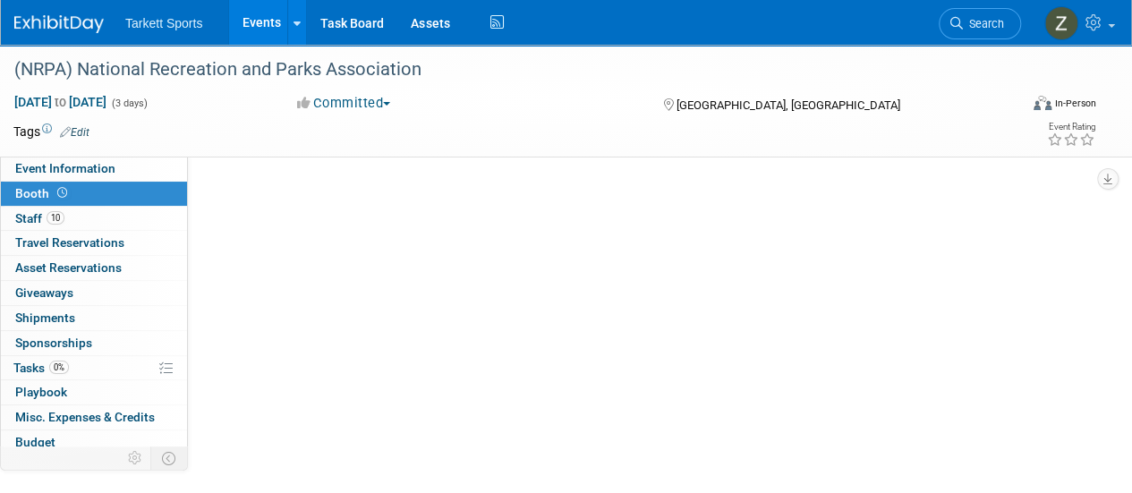
scroll to position [0, 0]
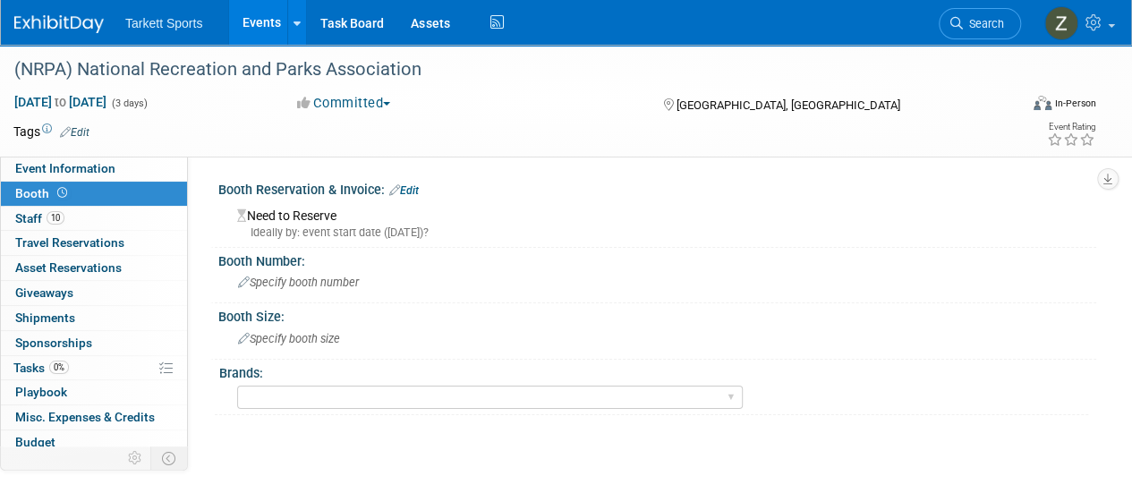
click at [327, 412] on div "Brands: FieldTurf FieldTurf, Classic Turf FieldTurf, Beynon FieldTurf, Indoor F…" at bounding box center [651, 387] width 873 height 55
click at [327, 403] on select "FieldTurf FieldTurf, Classic Turf FieldTurf, Beynon FieldTurf, Indoor FieldTurf…" at bounding box center [490, 398] width 506 height 24
select select "FieldTurf, Beynon, Indoor, FieldTurf Landscape, Tarkett Sports Construction"
click at [237, 386] on select "FieldTurf FieldTurf, Classic Turf FieldTurf, Beynon FieldTurf, Indoor FieldTurf…" at bounding box center [490, 398] width 506 height 24
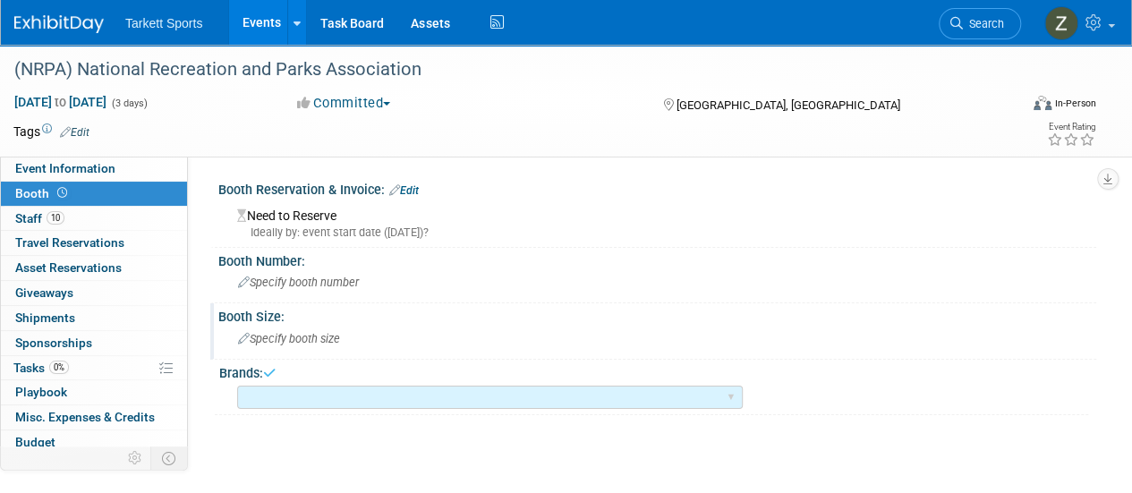
click at [273, 339] on span "Specify booth size" at bounding box center [289, 338] width 102 height 13
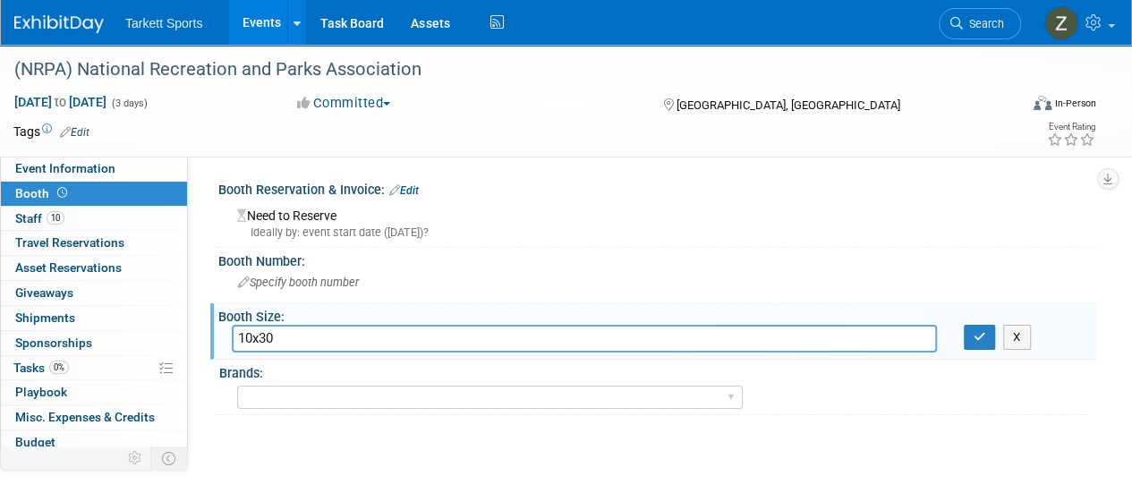
type input "10x30"
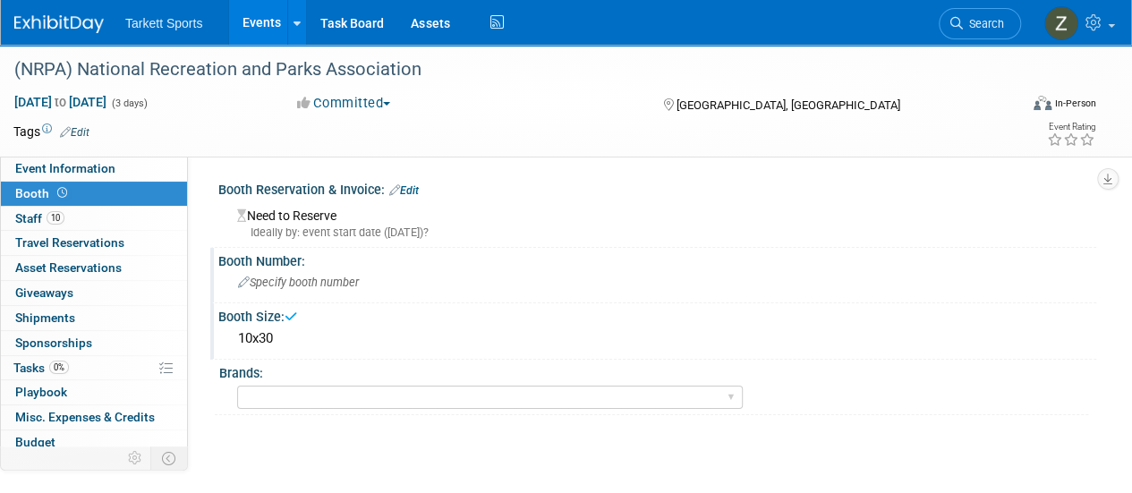
click at [290, 285] on span "Specify booth number" at bounding box center [298, 282] width 121 height 13
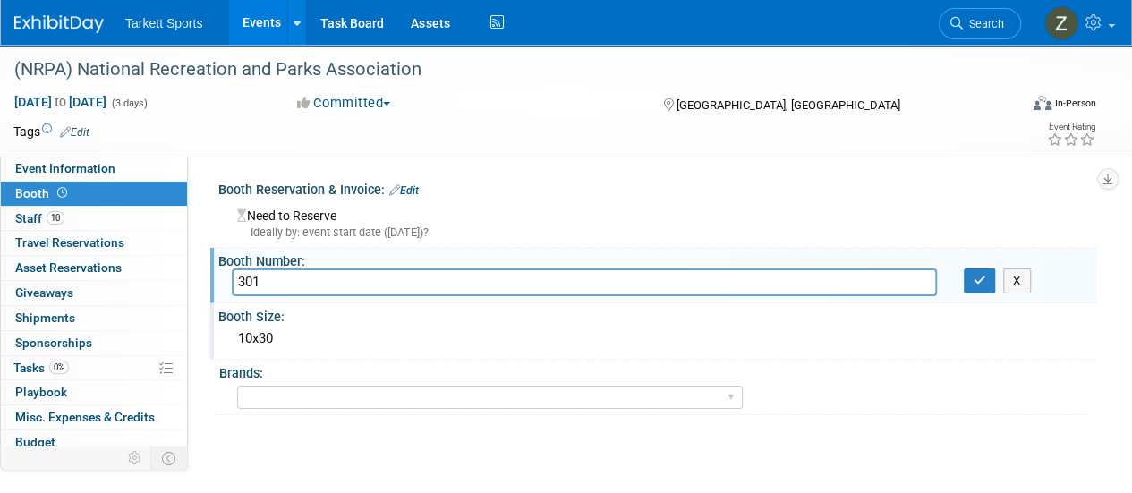
type input "301"
click at [410, 194] on link "Edit" at bounding box center [404, 190] width 30 height 13
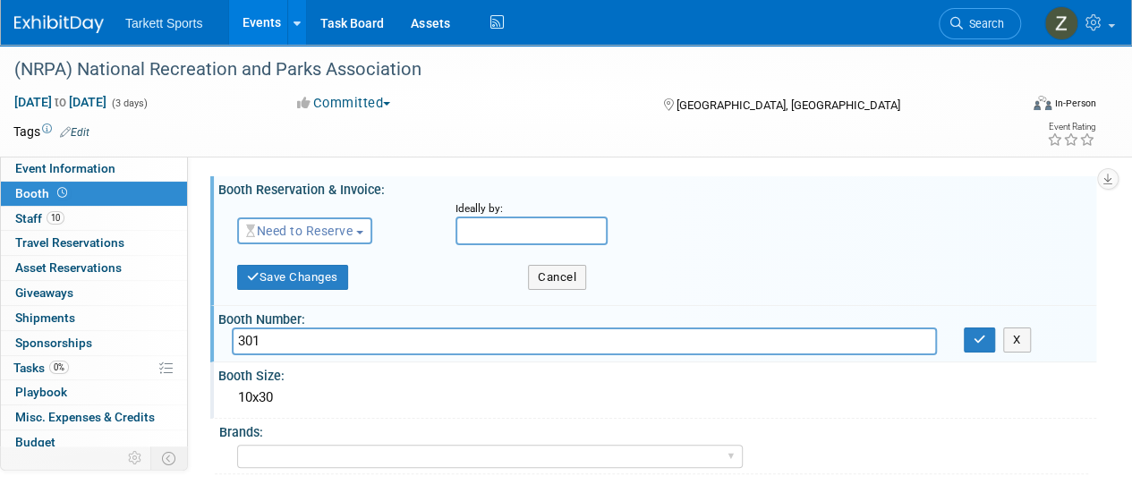
click at [364, 221] on button "Need to Reserve" at bounding box center [304, 230] width 135 height 27
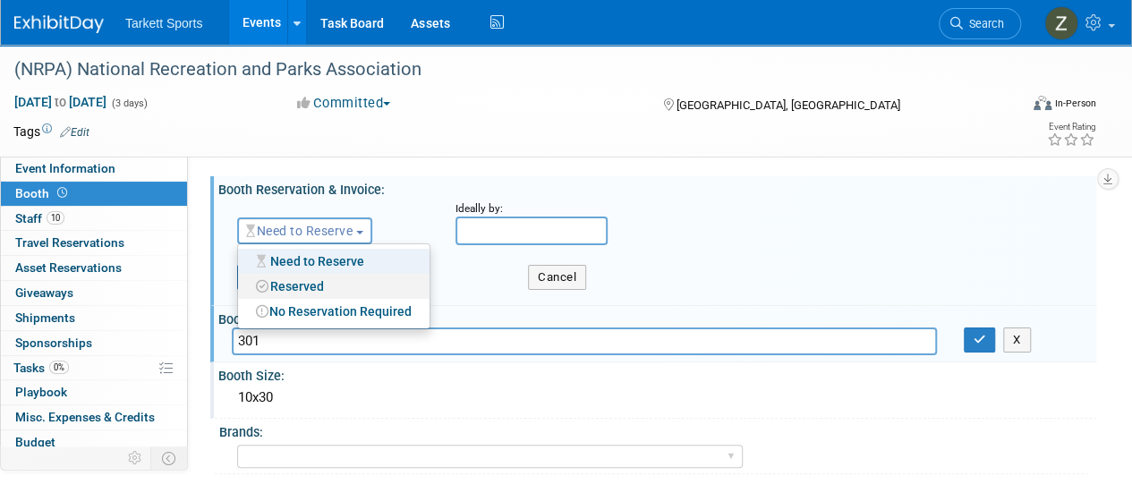
click at [326, 286] on link "Reserved" at bounding box center [333, 286] width 191 height 25
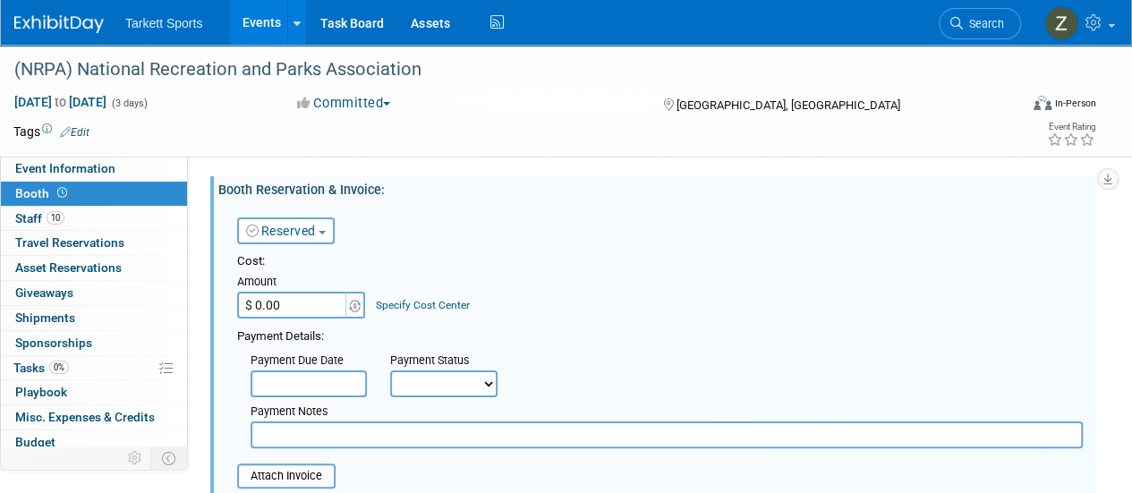
click at [304, 305] on input "$ 0.00" at bounding box center [293, 305] width 112 height 27
type input "$ 11,610.00"
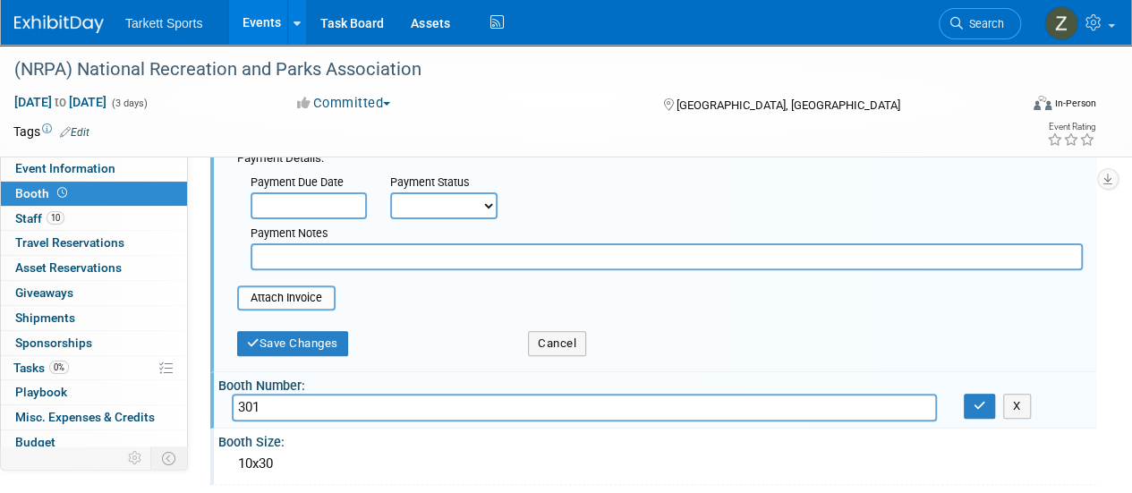
scroll to position [179, 0]
click at [274, 302] on input "file" at bounding box center [227, 296] width 213 height 21
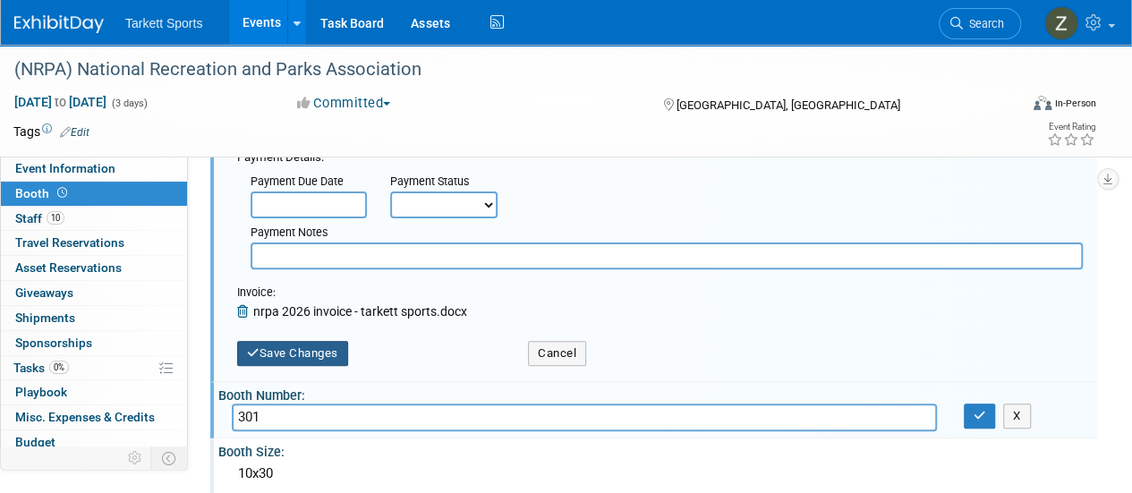
click at [288, 360] on button "Save Changes" at bounding box center [292, 353] width 111 height 25
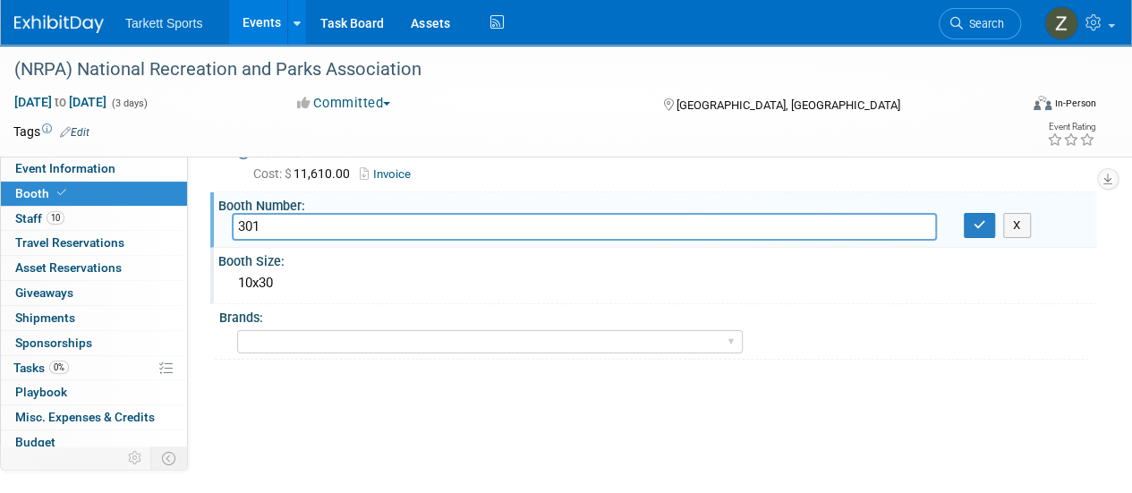
scroll to position [0, 0]
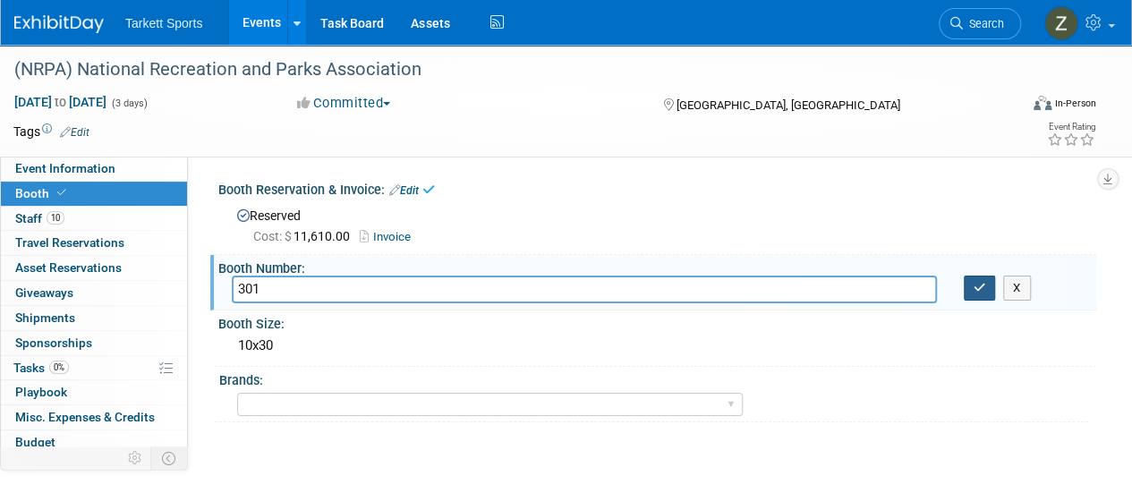
click at [974, 289] on icon "button" at bounding box center [980, 288] width 13 height 12
